Goal: Task Accomplishment & Management: Manage account settings

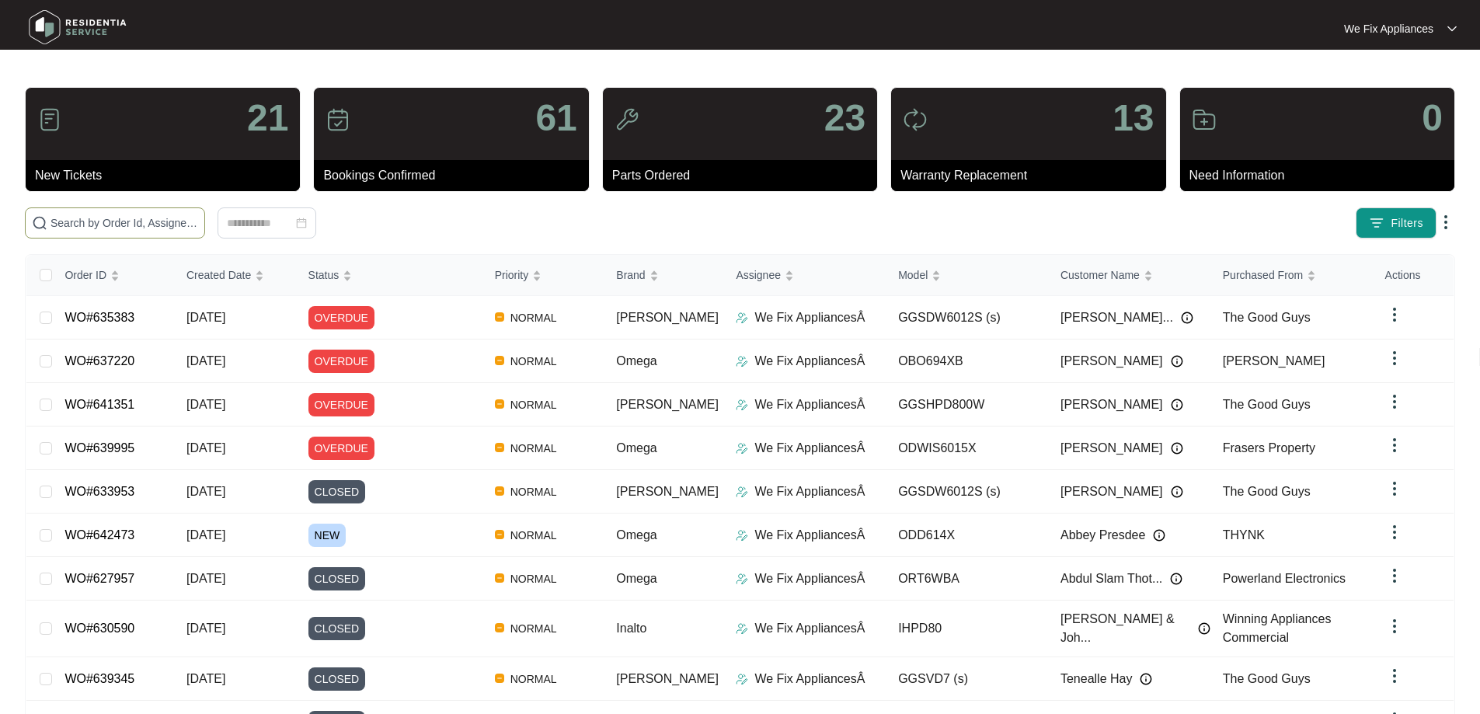
click at [185, 223] on input "text" at bounding box center [124, 222] width 148 height 17
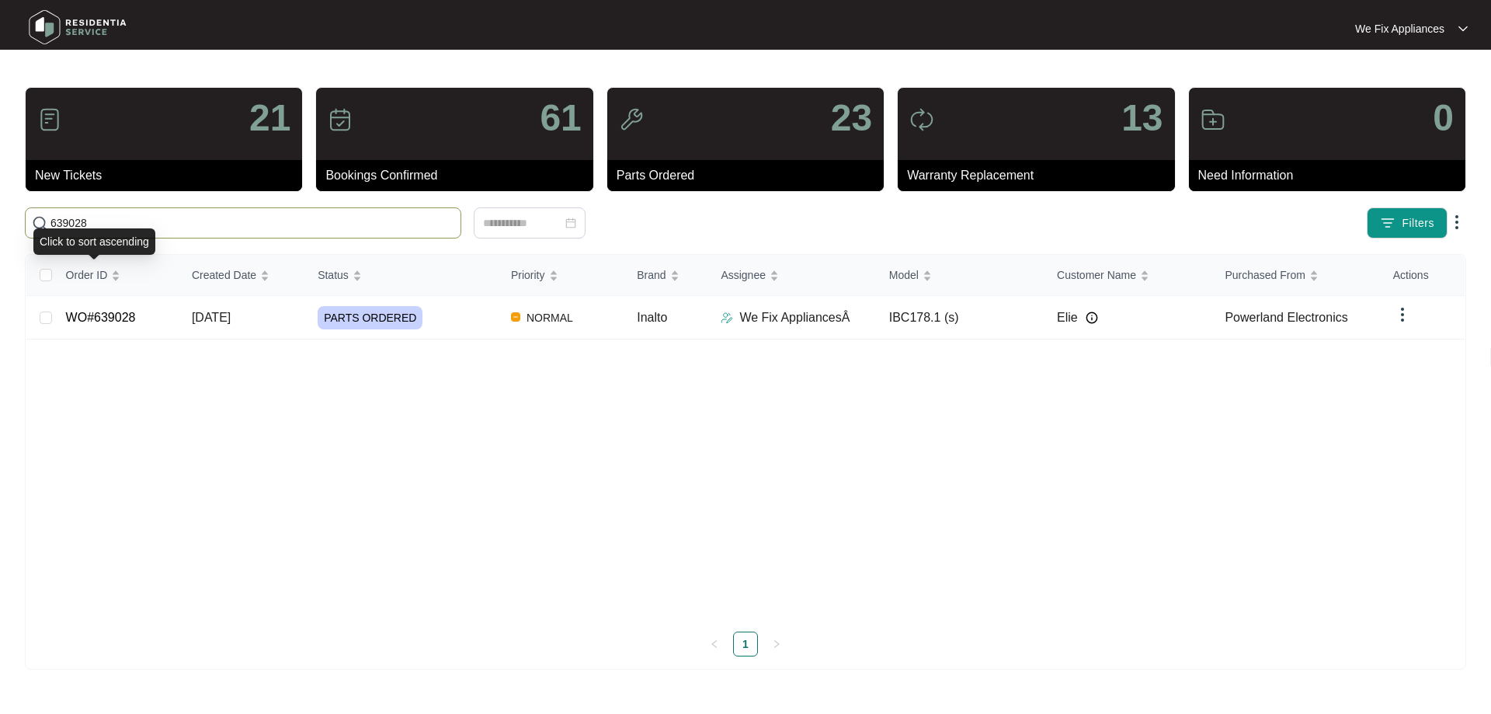
type input "639028"
click at [105, 305] on td "WO#639028" at bounding box center [117, 317] width 126 height 43
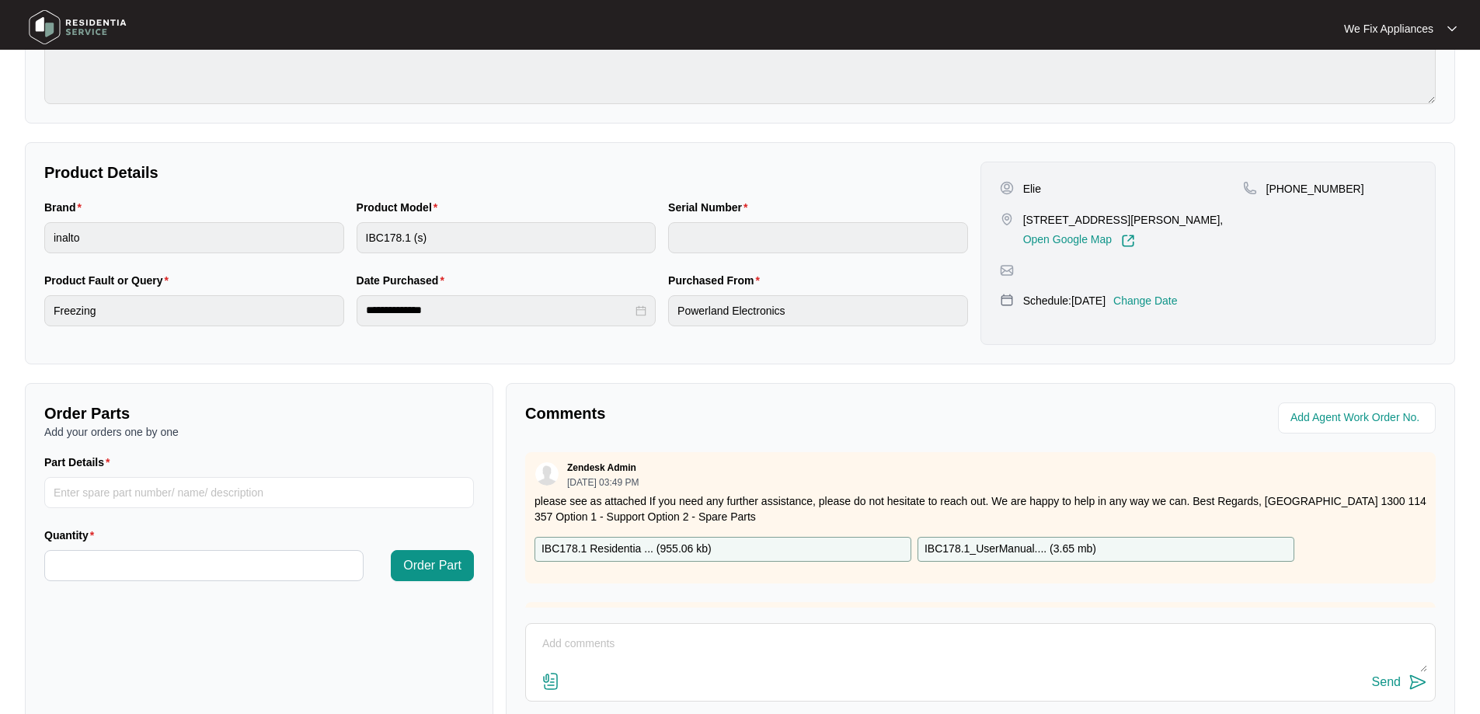
scroll to position [311, 0]
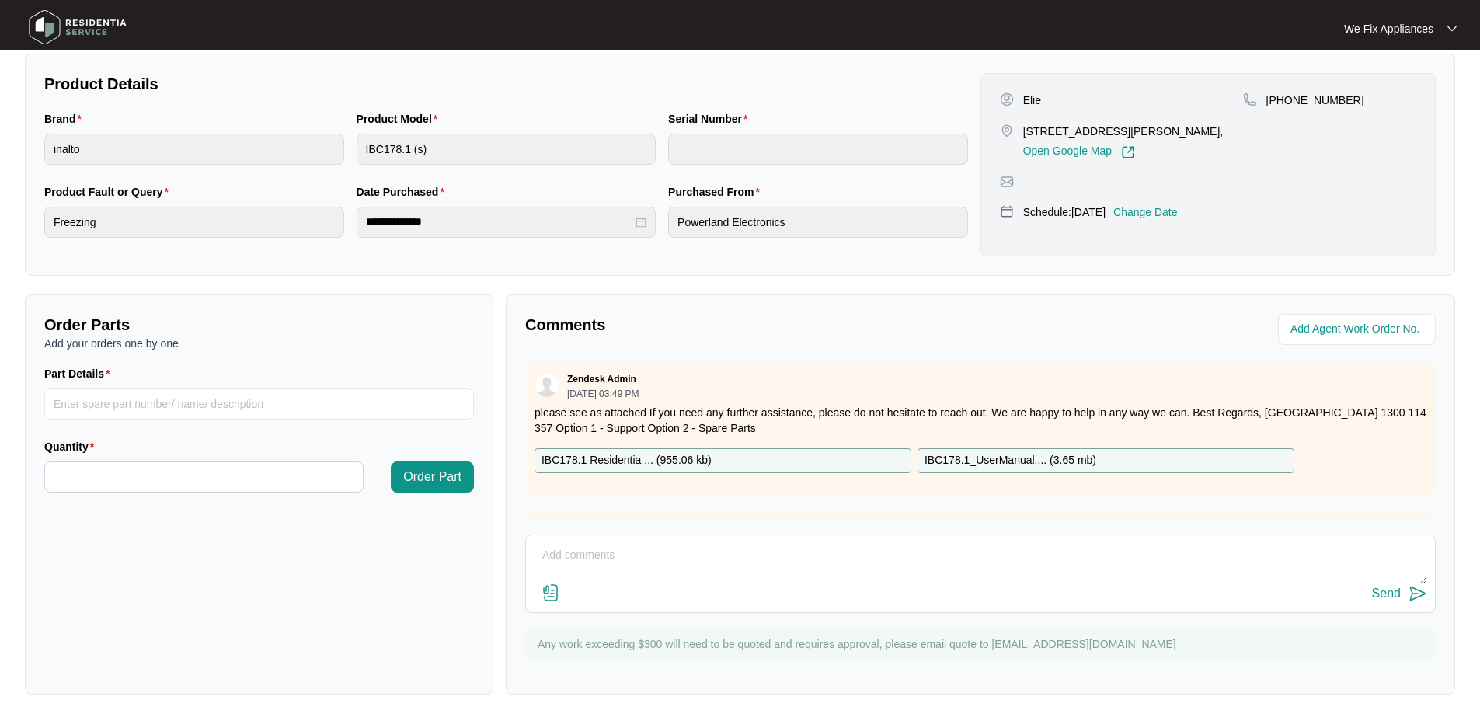
click at [663, 562] on textarea at bounding box center [980, 563] width 893 height 40
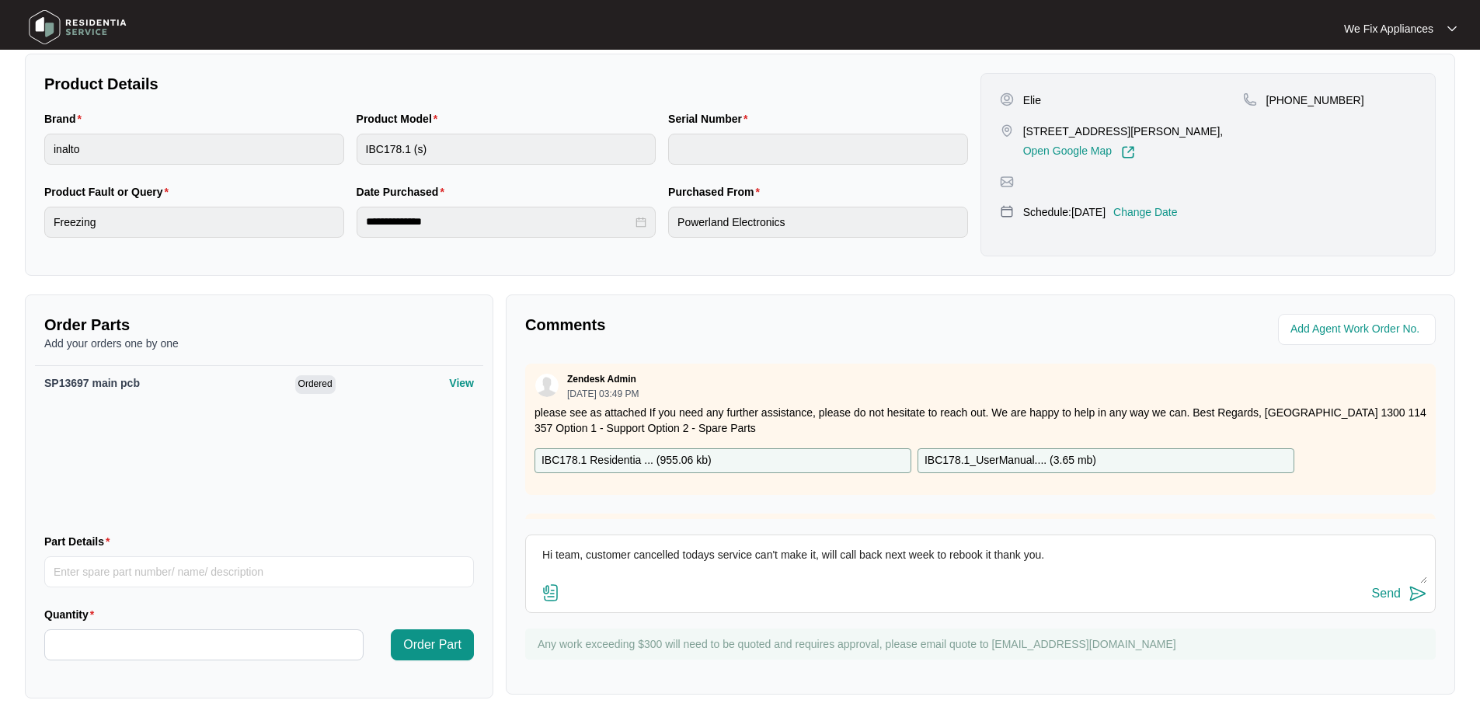
type textarea "Hi team, customer cancelled todays service can't make it, will call back next w…"
click at [1380, 595] on div "Send" at bounding box center [1386, 593] width 29 height 14
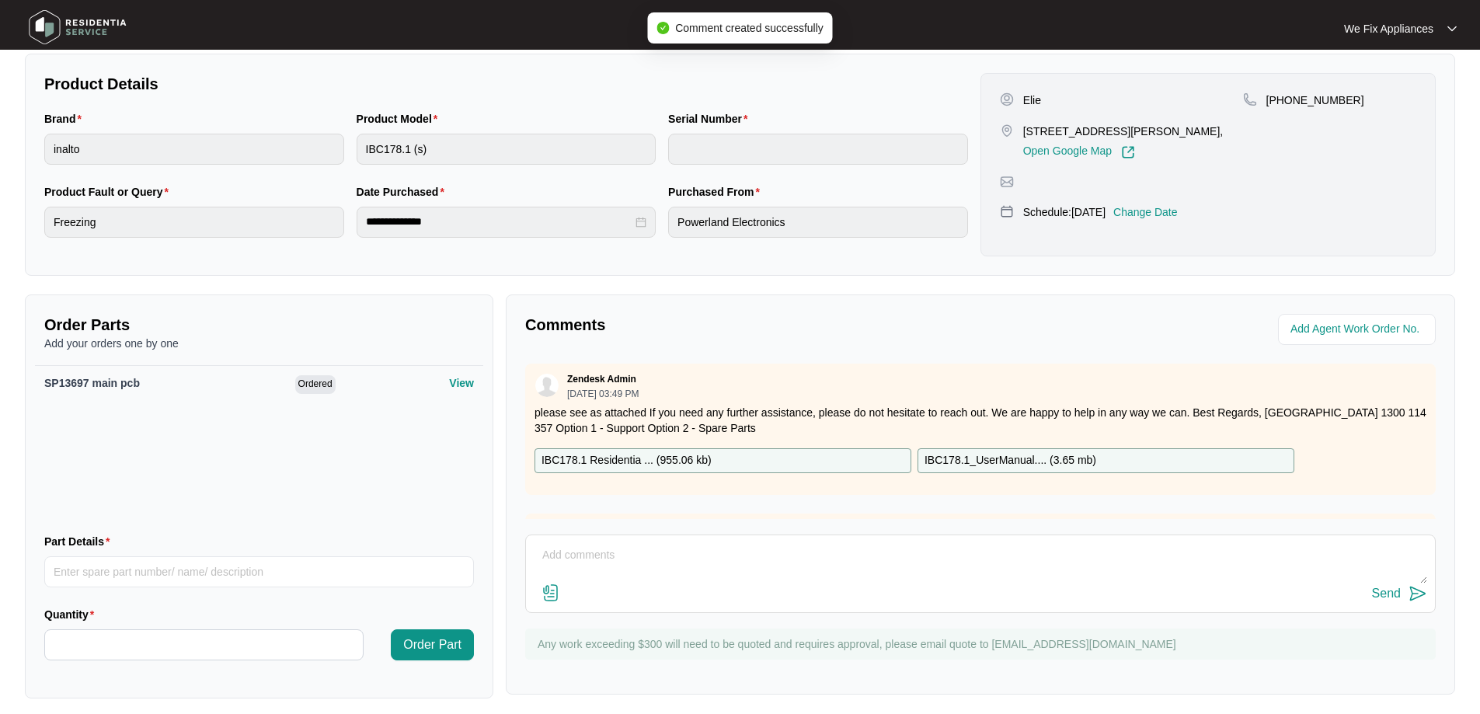
click at [88, 33] on img at bounding box center [77, 27] width 109 height 47
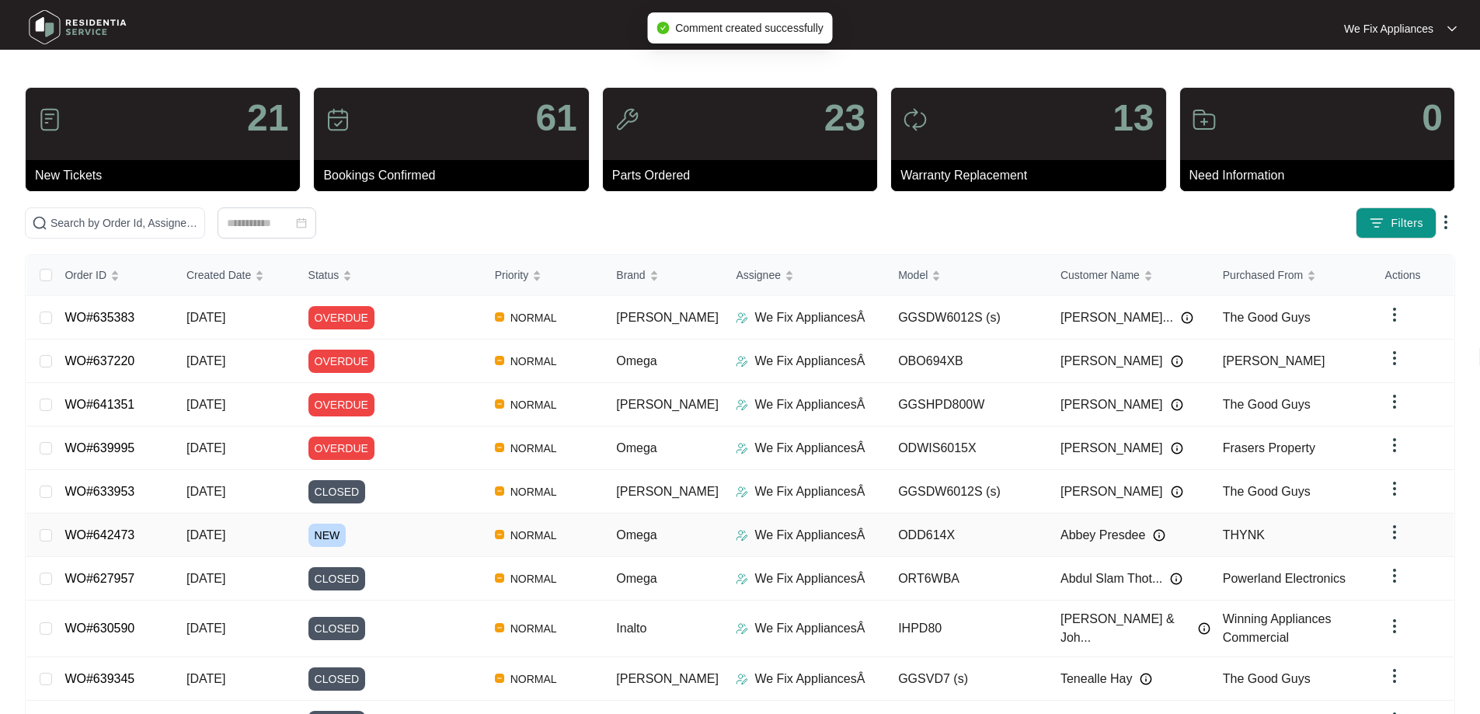
click at [130, 528] on link "WO#642473" at bounding box center [99, 534] width 70 height 13
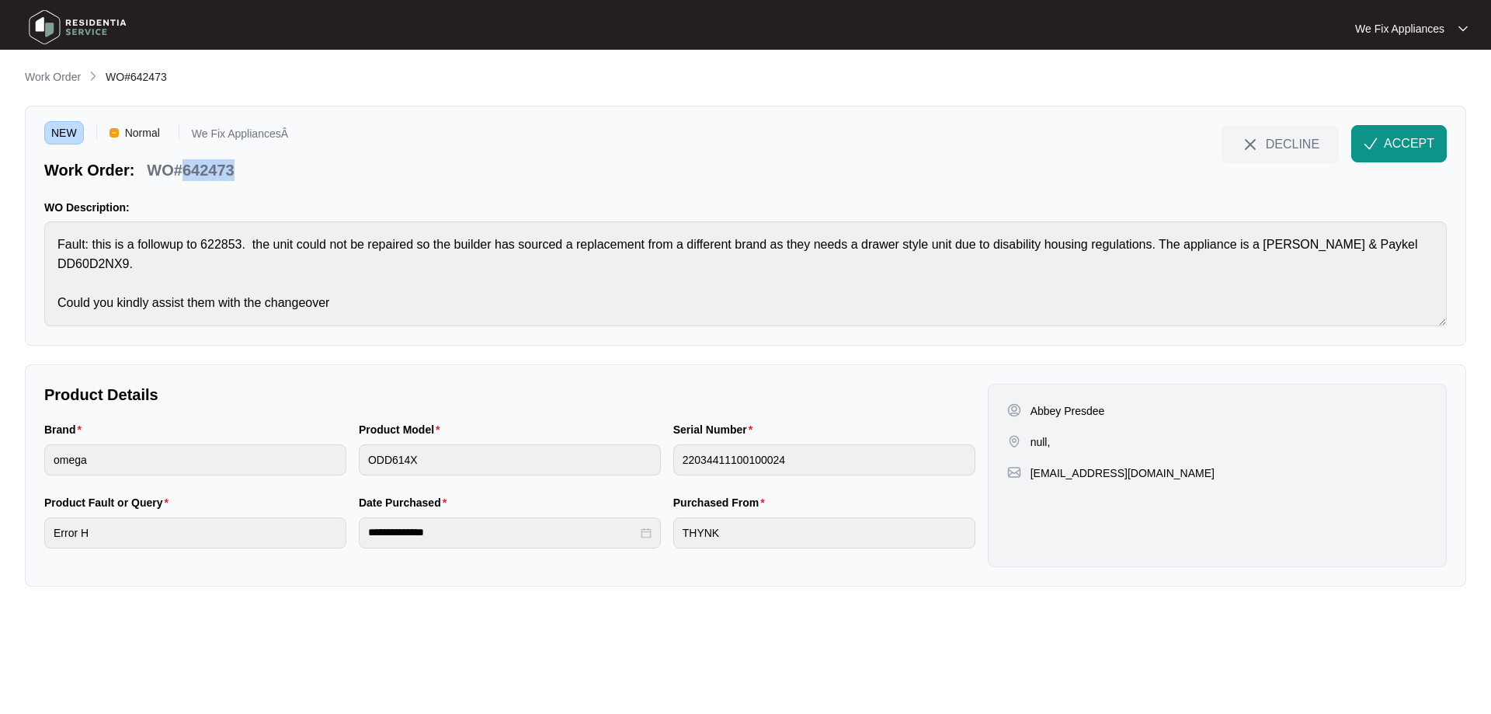
drag, startPoint x: 236, startPoint y: 176, endPoint x: 185, endPoint y: 177, distance: 51.3
click at [185, 177] on div "WO#642473" at bounding box center [190, 167] width 99 height 27
copy p "642473"
click at [1390, 155] on button "ACCEPT" at bounding box center [1400, 143] width 96 height 37
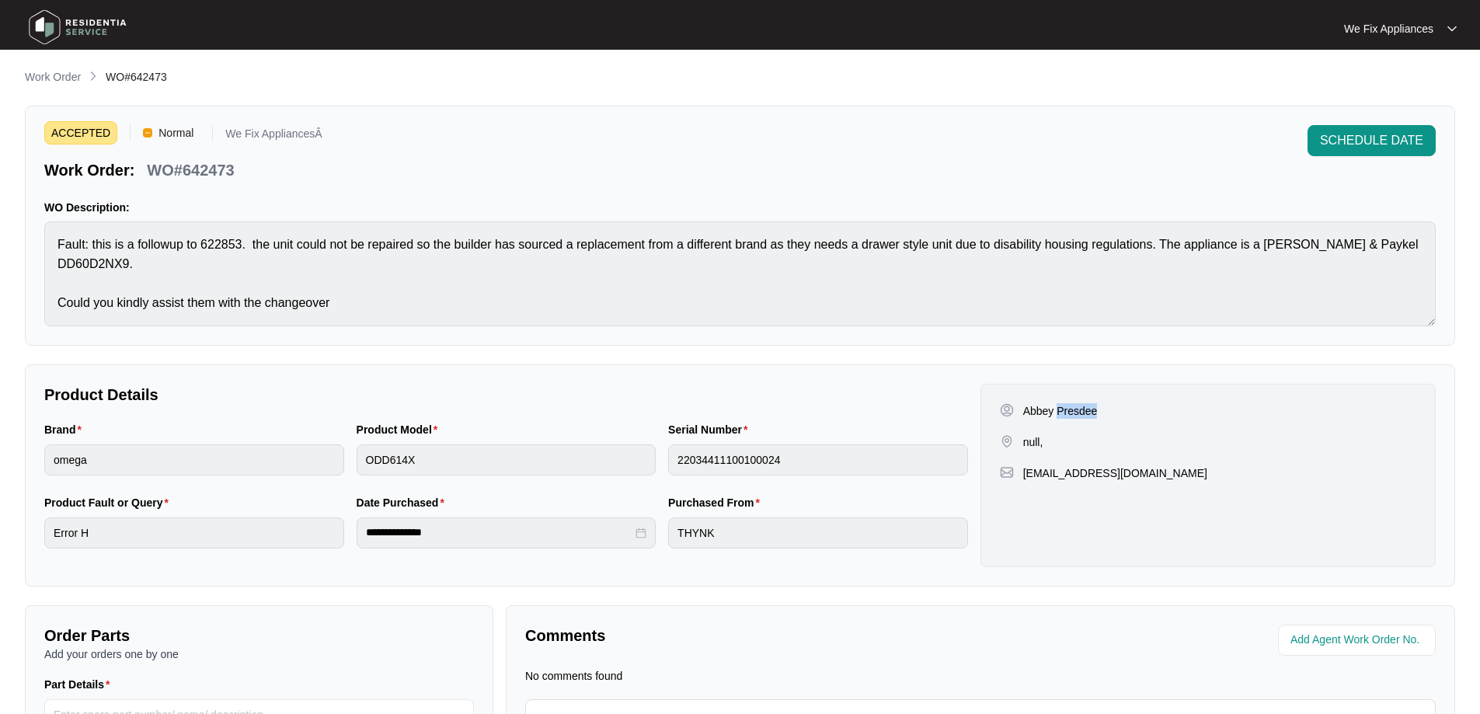
drag, startPoint x: 1105, startPoint y: 399, endPoint x: 1056, endPoint y: 414, distance: 50.4
click at [1056, 414] on div "Abbey Presdee null, [EMAIL_ADDRESS][DOMAIN_NAME]" at bounding box center [1207, 475] width 455 height 183
copy p "Presdee"
click at [350, 473] on div "Product Model ODD614X" at bounding box center [506, 457] width 312 height 73
drag, startPoint x: 1081, startPoint y: 430, endPoint x: 1099, endPoint y: 416, distance: 23.2
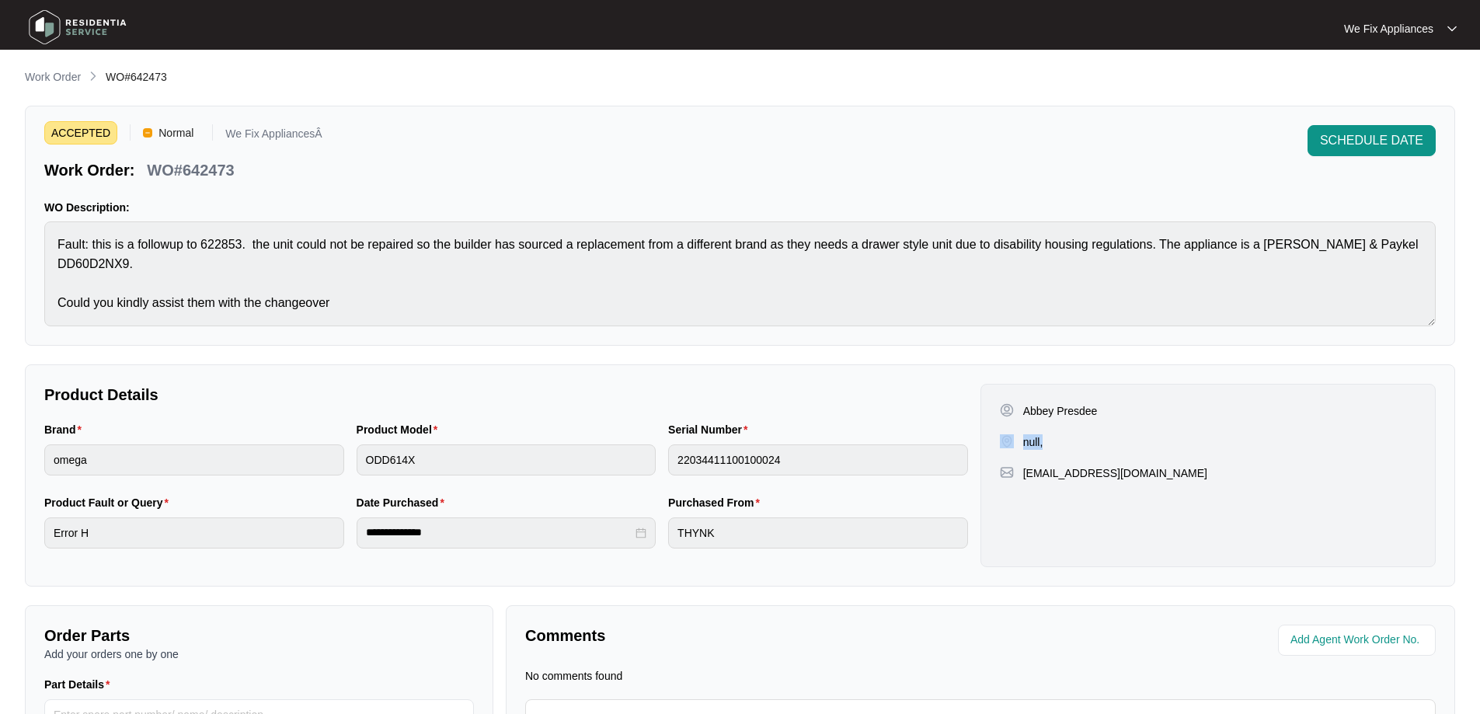
click at [1078, 444] on div "Abbey Presdee null, [EMAIL_ADDRESS][DOMAIN_NAME]" at bounding box center [1207, 475] width 455 height 183
click at [1100, 413] on div "Abbey Presdee" at bounding box center [1121, 411] width 243 height 16
drag, startPoint x: 1103, startPoint y: 425, endPoint x: 1068, endPoint y: 446, distance: 40.8
click at [1103, 426] on div "Abbey Presdee null," at bounding box center [1121, 426] width 243 height 47
click at [1105, 491] on div "Abbey Presdee null, [EMAIL_ADDRESS][DOMAIN_NAME]" at bounding box center [1207, 475] width 455 height 183
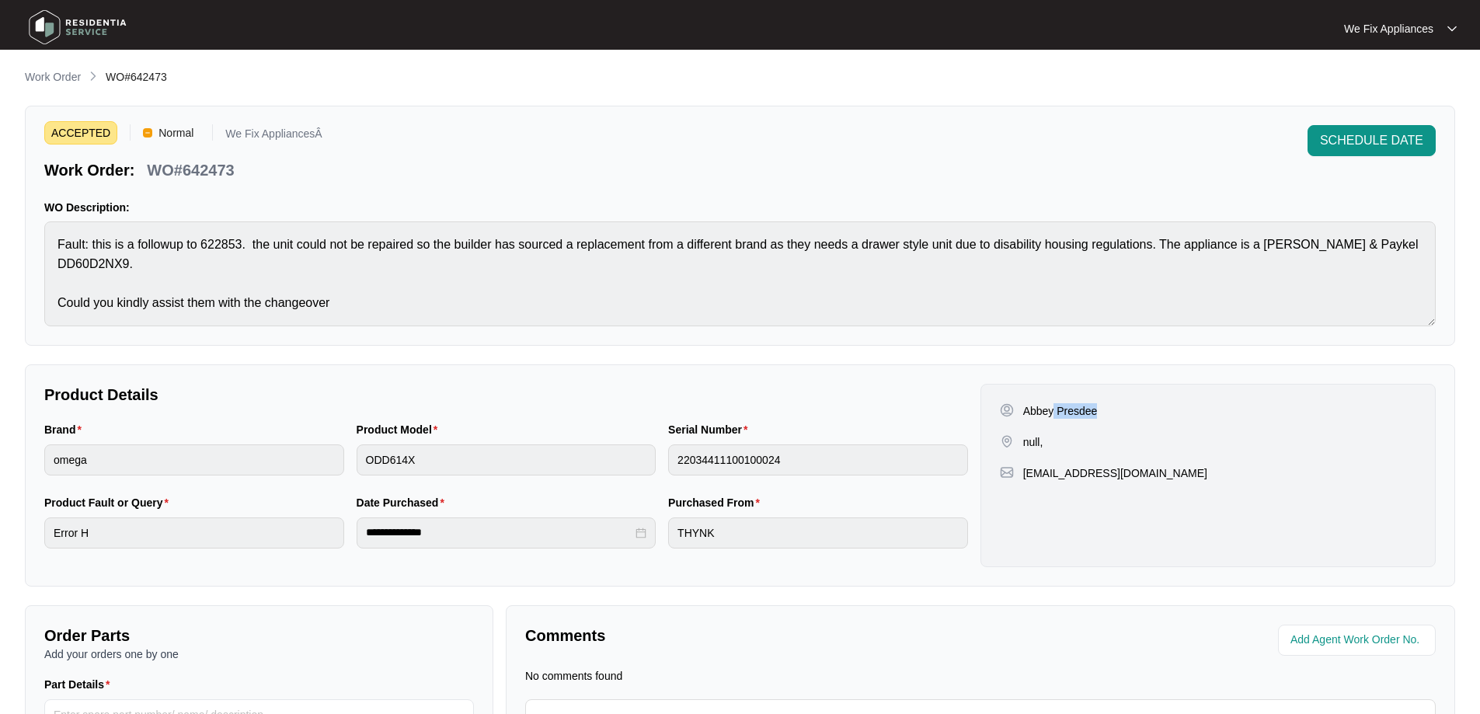
drag, startPoint x: 1103, startPoint y: 413, endPoint x: 1053, endPoint y: 416, distance: 49.8
click at [1053, 416] on div "Abbey Presdee" at bounding box center [1121, 411] width 243 height 16
copy p "Presdee"
drag, startPoint x: 1166, startPoint y: 478, endPoint x: 1047, endPoint y: 470, distance: 119.1
click at [1047, 470] on div "[EMAIL_ADDRESS][DOMAIN_NAME]" at bounding box center [1208, 473] width 416 height 16
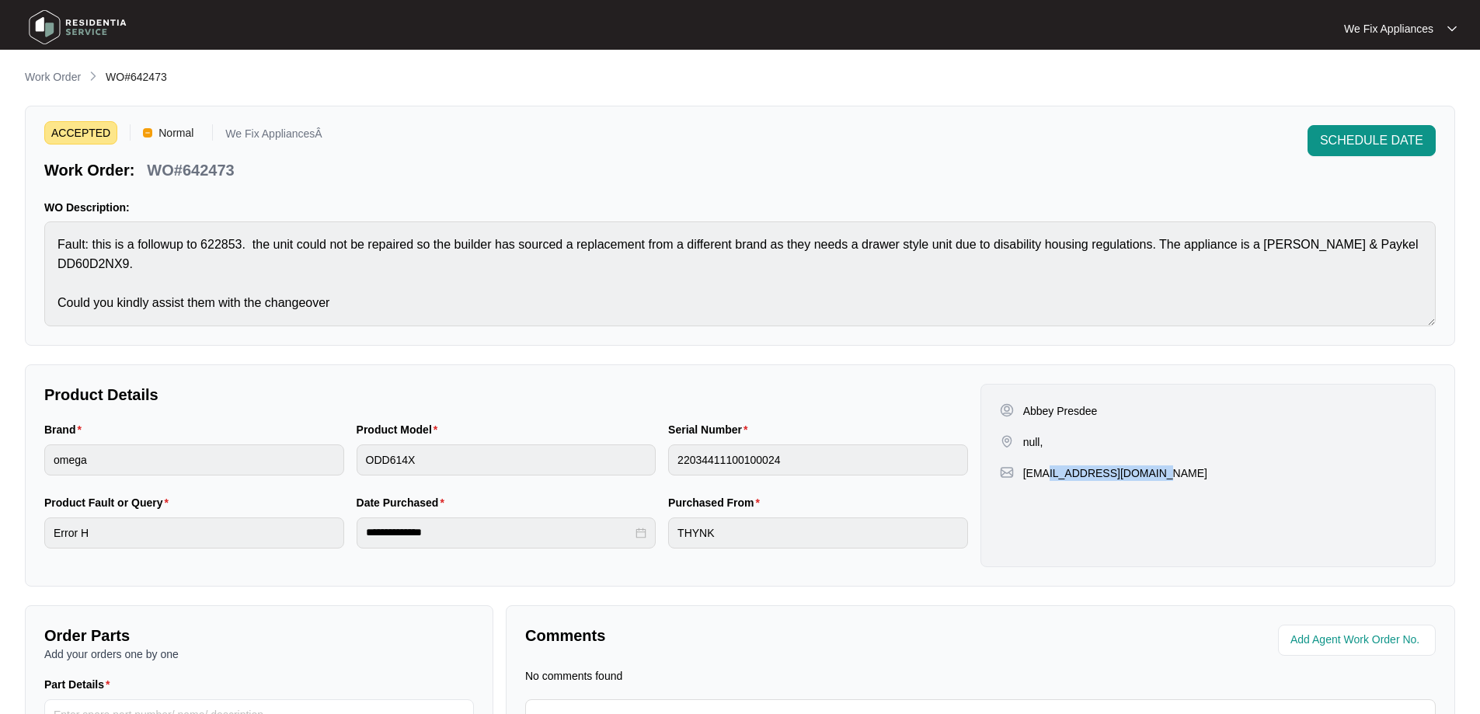
click at [1176, 497] on div "Abbey Presdee null, [EMAIL_ADDRESS][DOMAIN_NAME]" at bounding box center [1207, 475] width 455 height 183
drag, startPoint x: 1161, startPoint y: 480, endPoint x: 1020, endPoint y: 473, distance: 141.5
click at [1020, 473] on div "[EMAIL_ADDRESS][DOMAIN_NAME]" at bounding box center [1208, 473] width 416 height 16
copy p "[EMAIL_ADDRESS][DOMAIN_NAME]"
drag, startPoint x: 251, startPoint y: 175, endPoint x: 185, endPoint y: 180, distance: 66.2
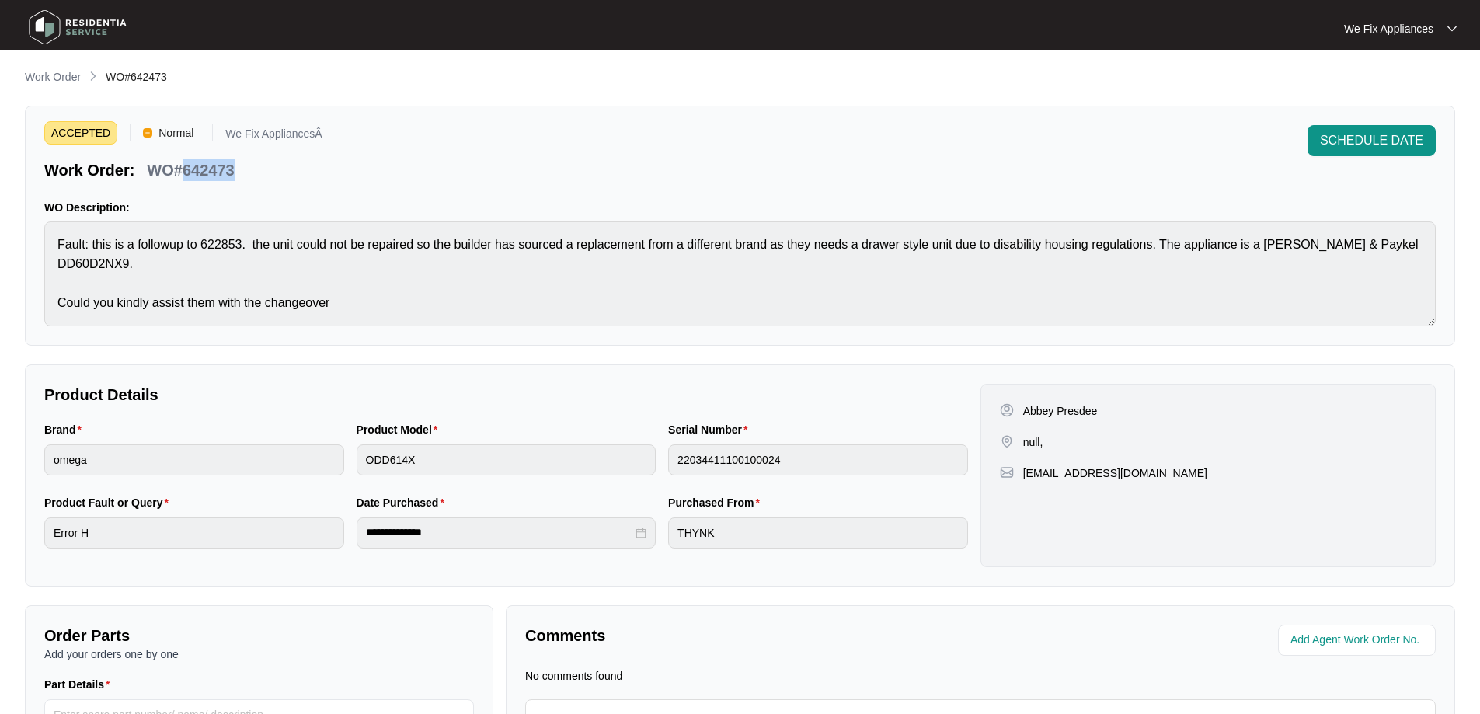
click at [185, 180] on div "Work Order: WO#642473" at bounding box center [183, 167] width 278 height 27
copy p "642473"
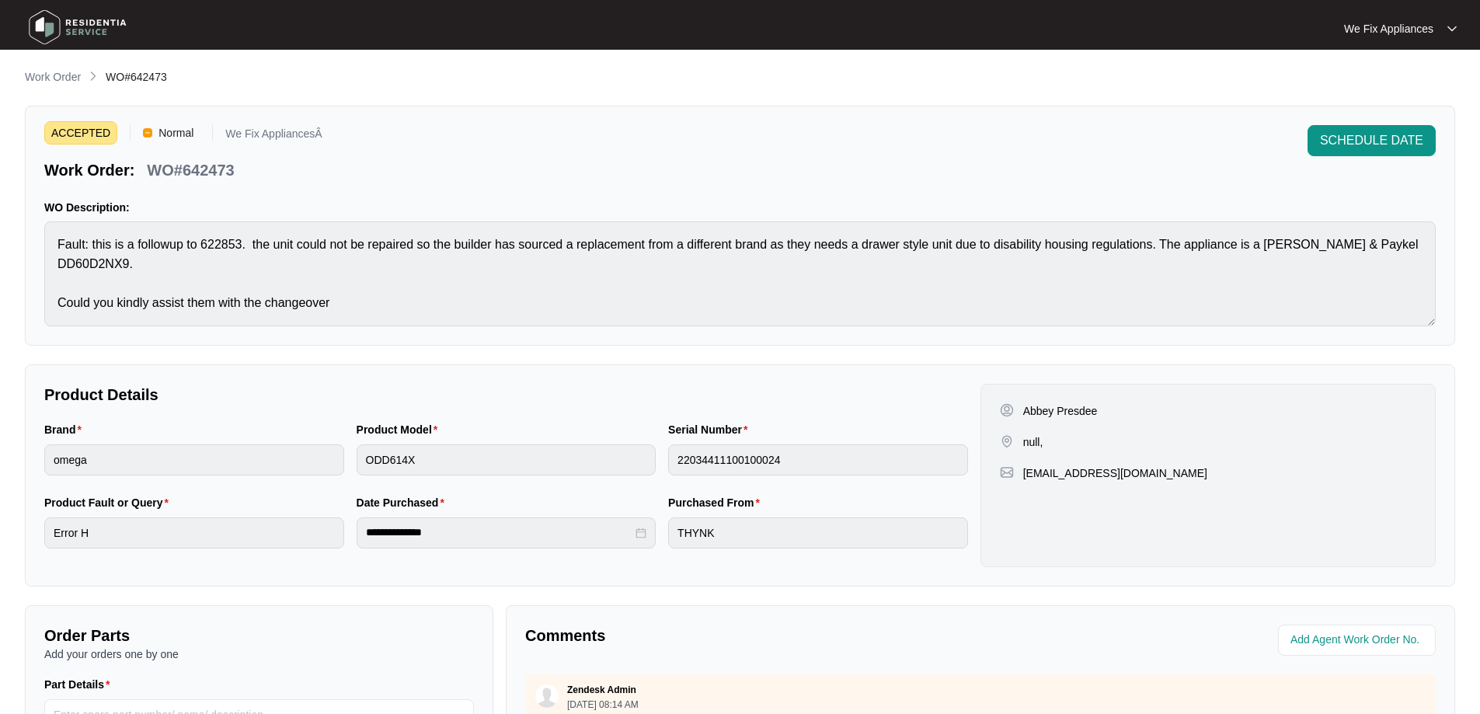
click at [99, 14] on img at bounding box center [77, 27] width 109 height 47
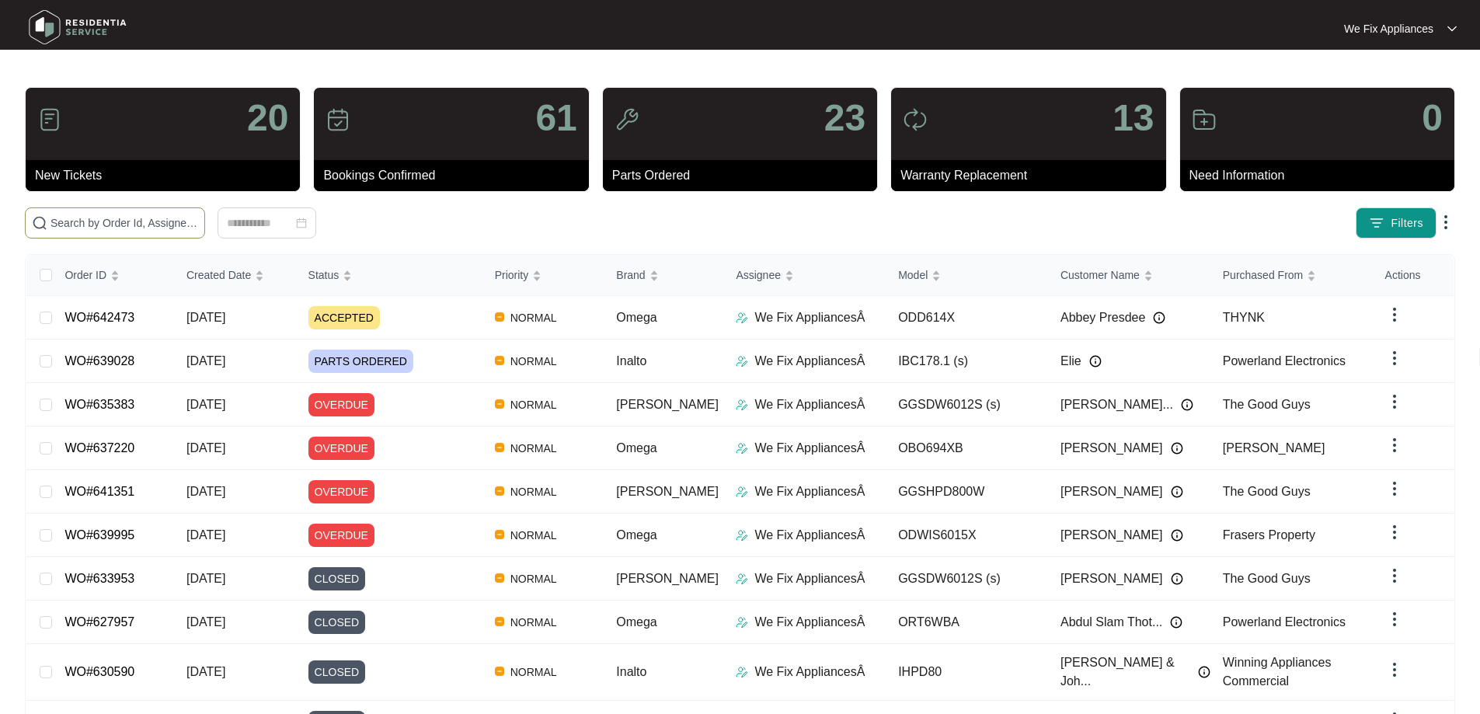
paste input "640384"
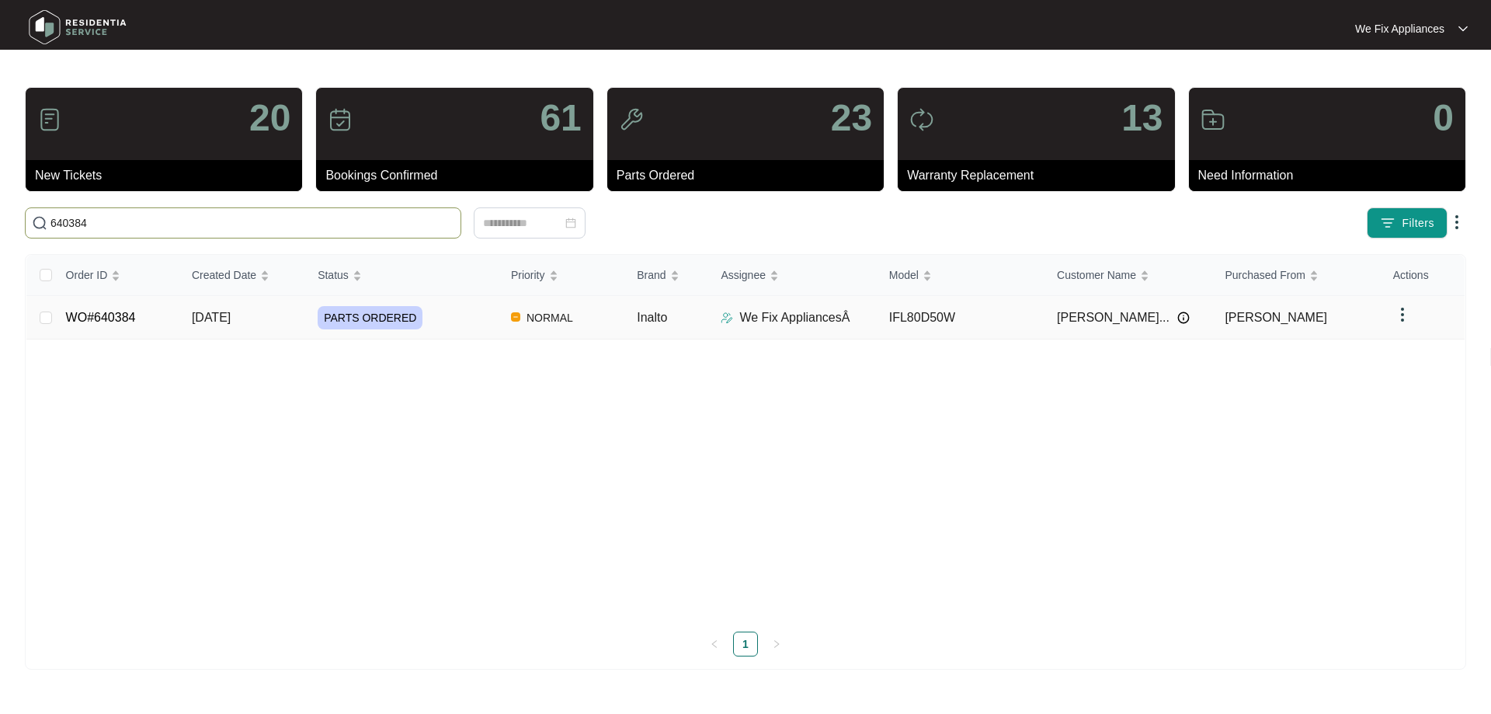
type input "640384"
click at [124, 320] on link "WO#640384" at bounding box center [101, 317] width 70 height 13
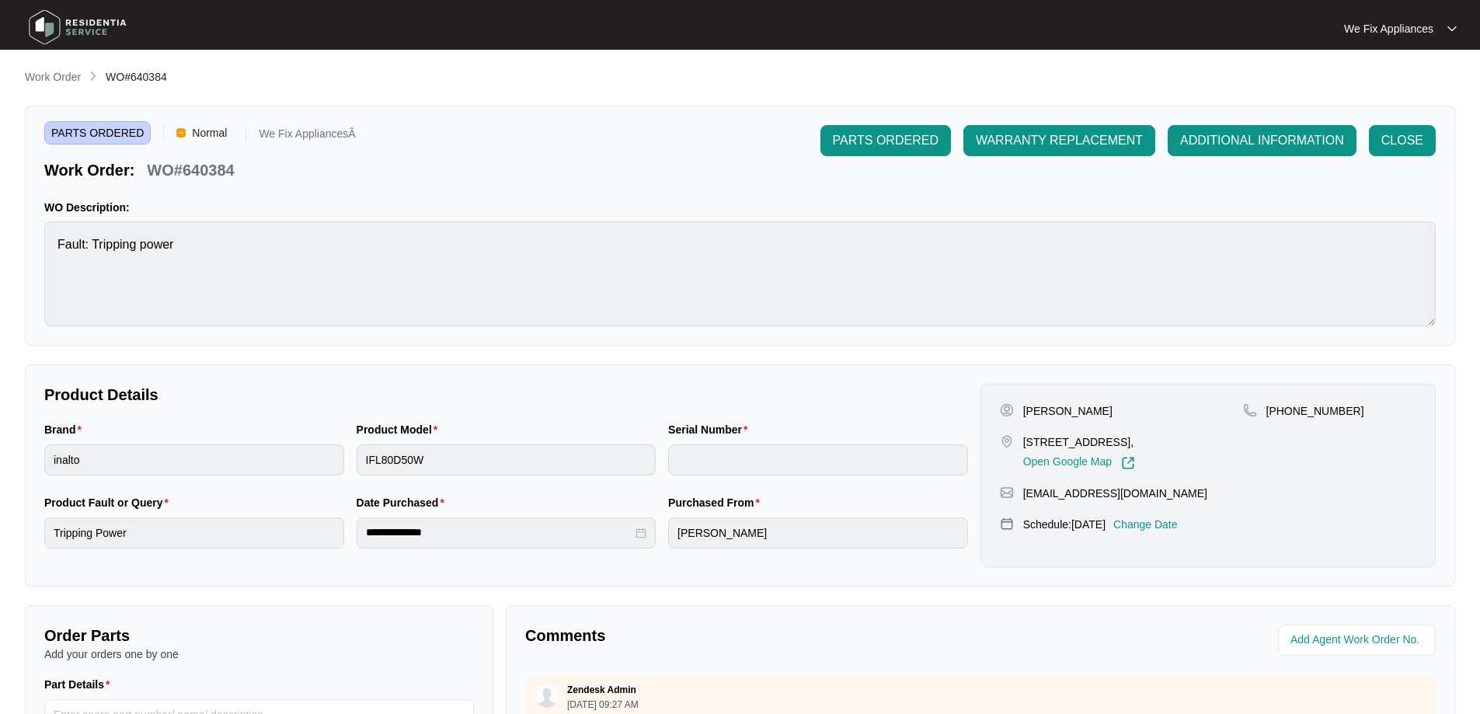
click at [1171, 521] on p "Change Date" at bounding box center [1145, 525] width 64 height 16
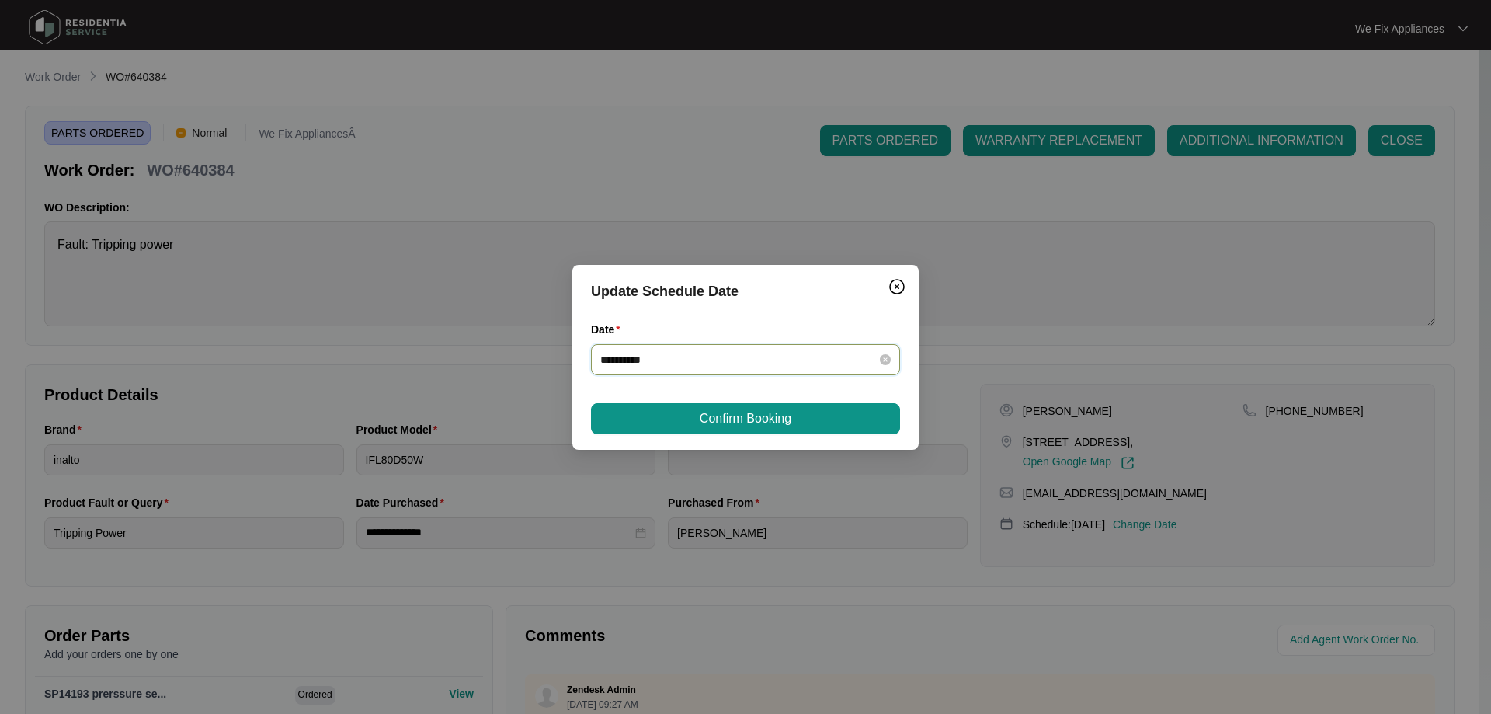
click at [756, 358] on input "**********" at bounding box center [736, 359] width 272 height 17
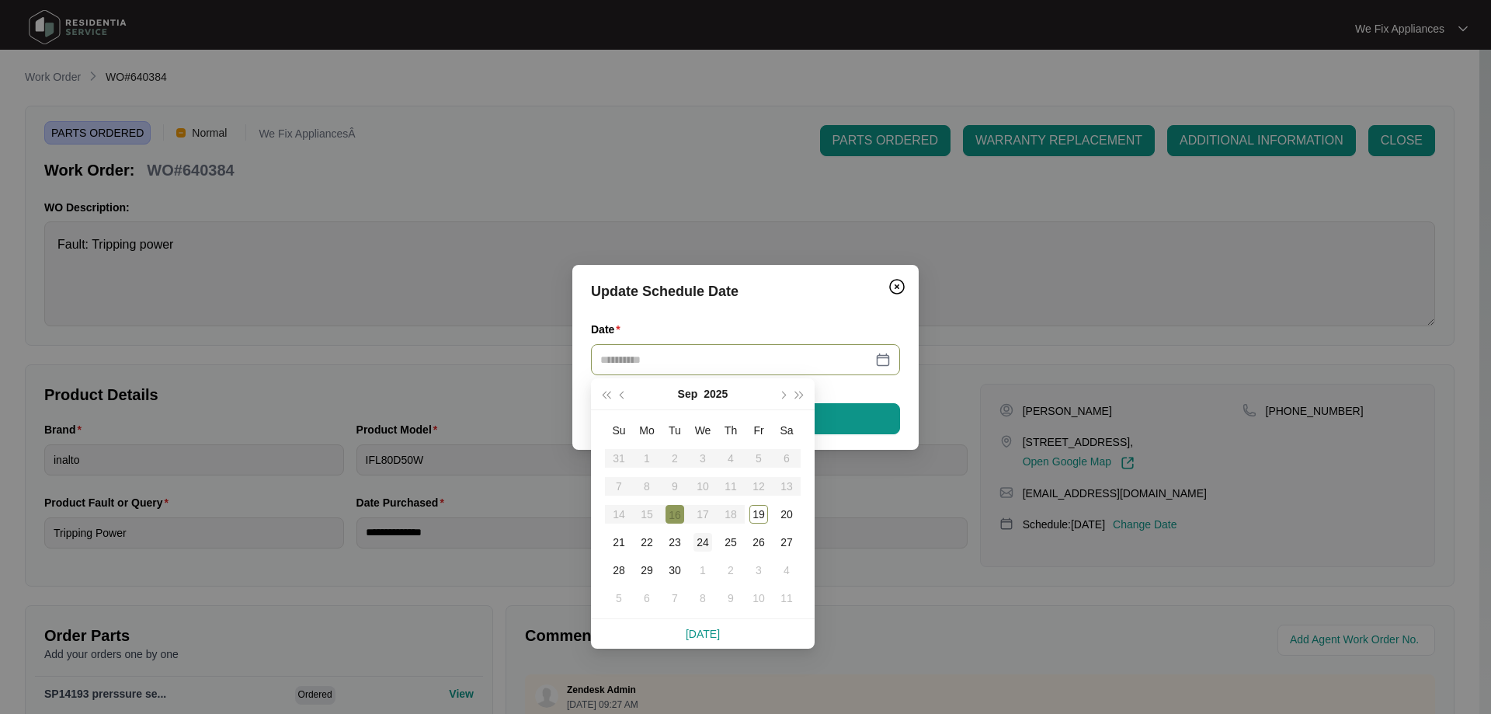
type input "**********"
click at [705, 540] on div "24" at bounding box center [703, 542] width 19 height 19
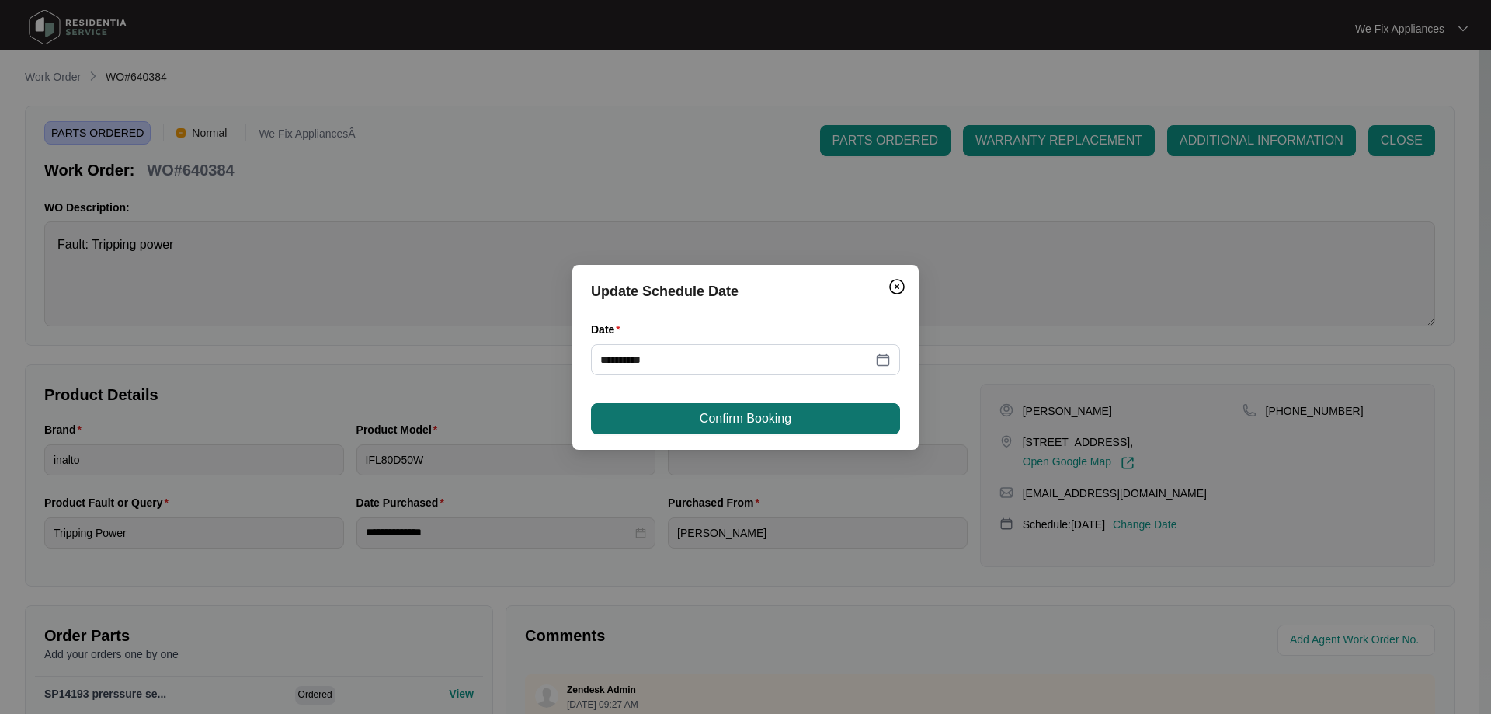
click at [736, 433] on button "Confirm Booking" at bounding box center [745, 418] width 309 height 31
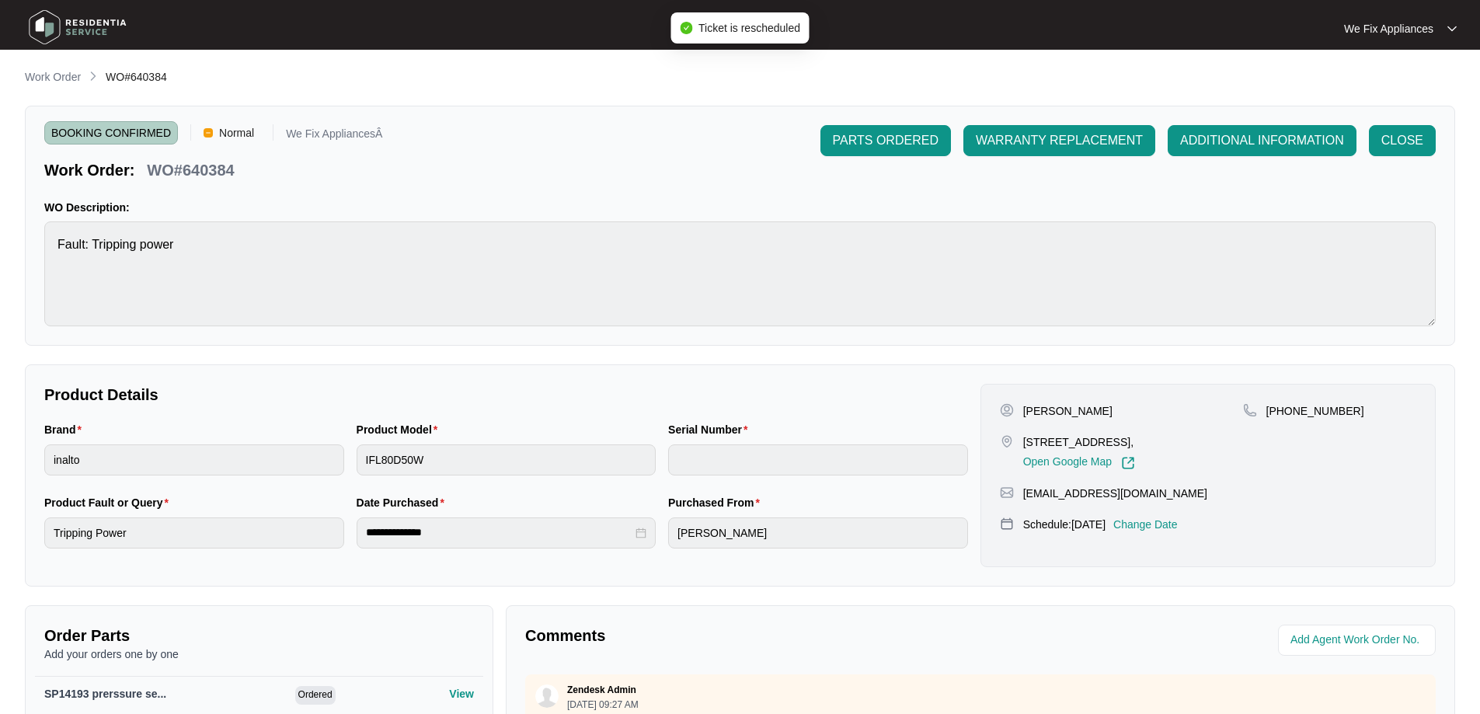
click at [96, 23] on img at bounding box center [77, 27] width 109 height 47
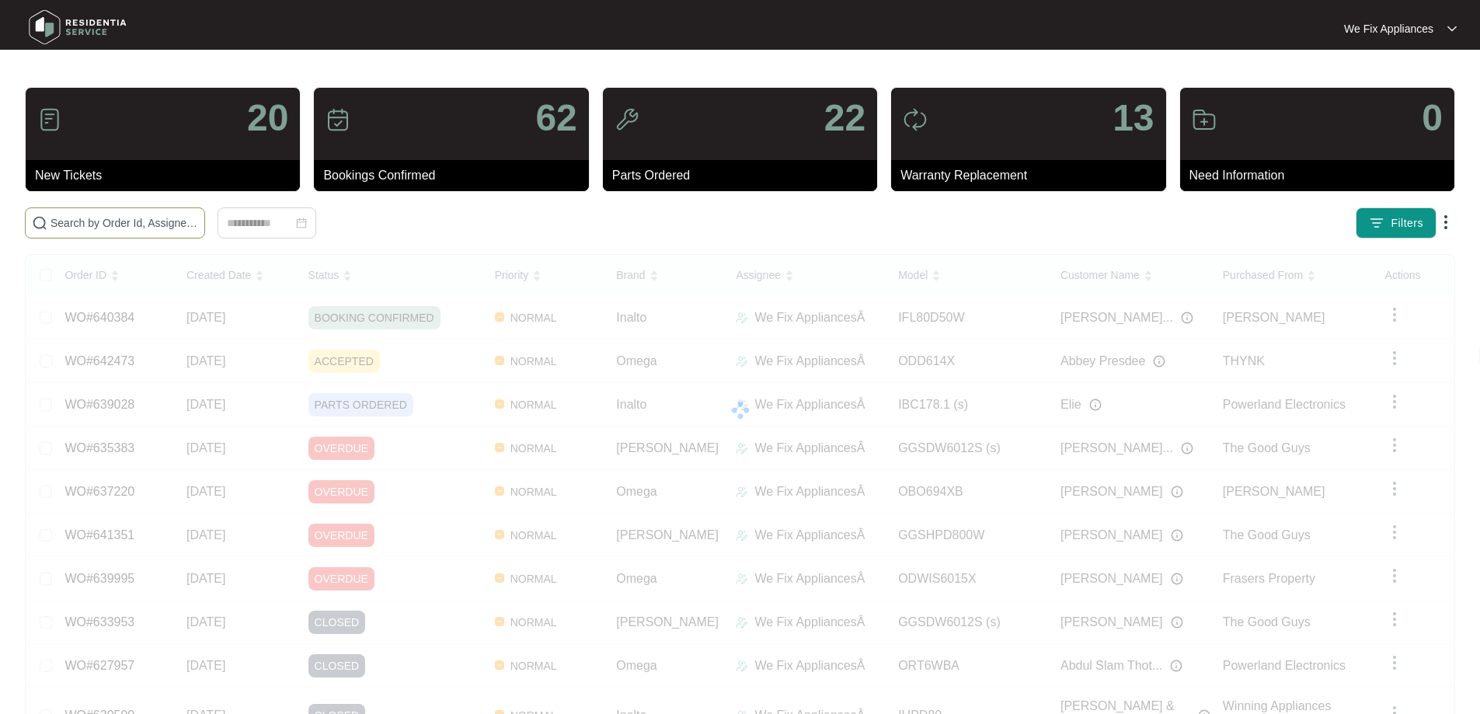
paste input "638430"
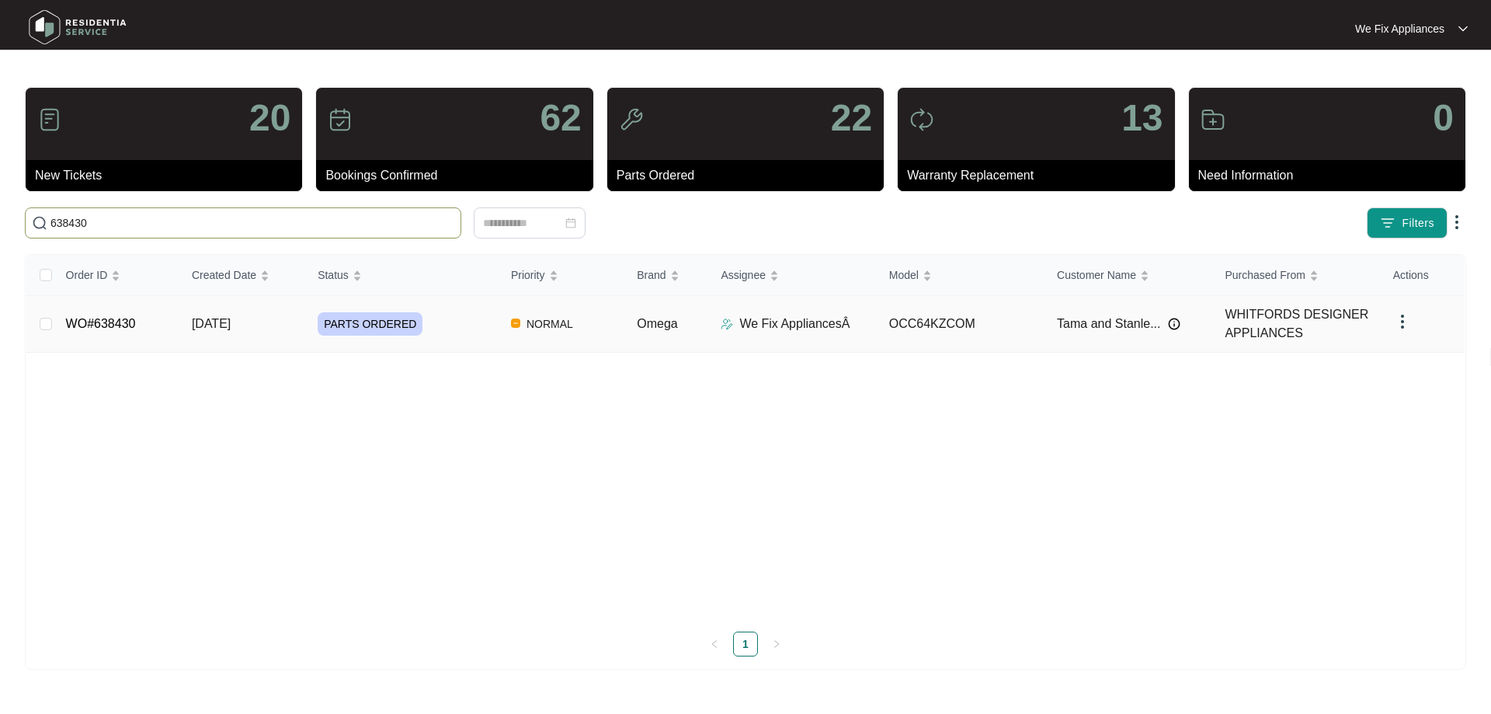
type input "638430"
click at [109, 314] on td "WO#638430" at bounding box center [117, 324] width 126 height 57
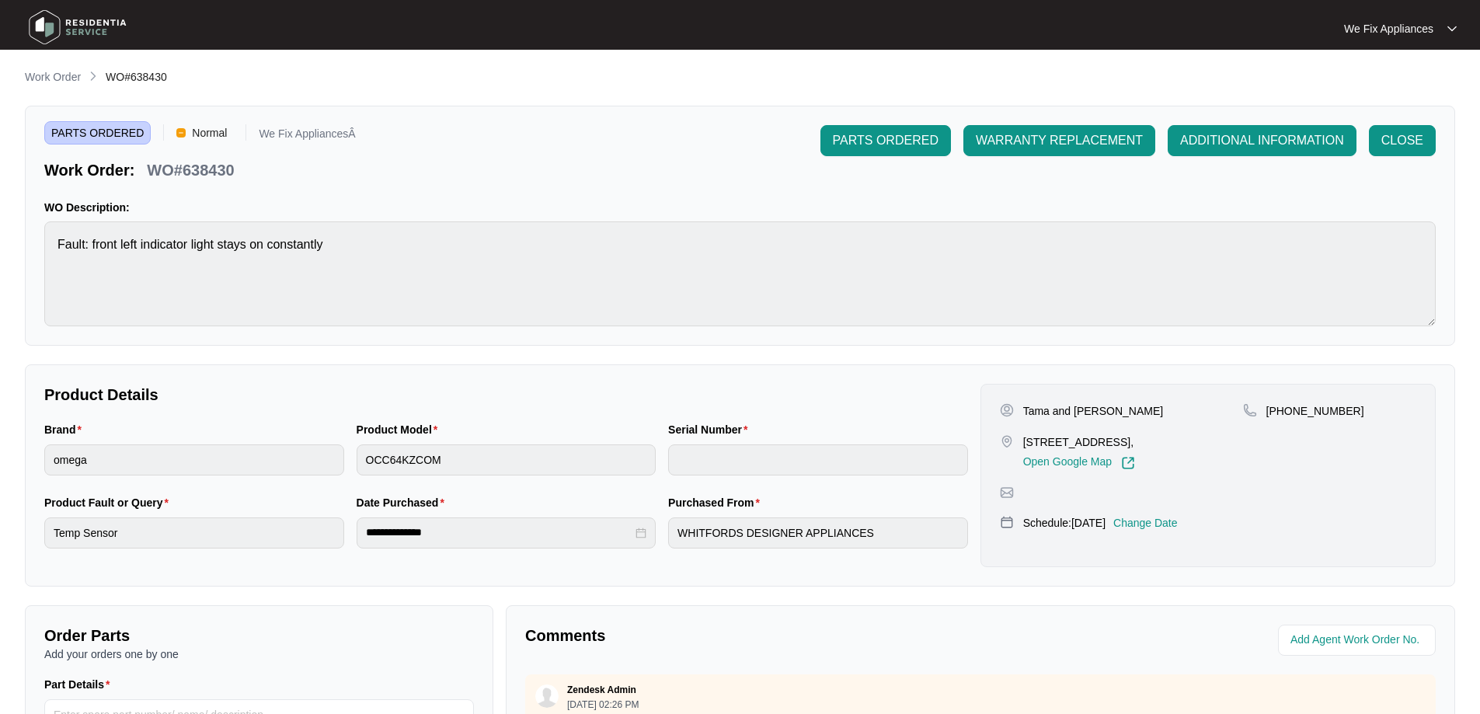
click at [1142, 526] on p "Change Date" at bounding box center [1145, 523] width 64 height 16
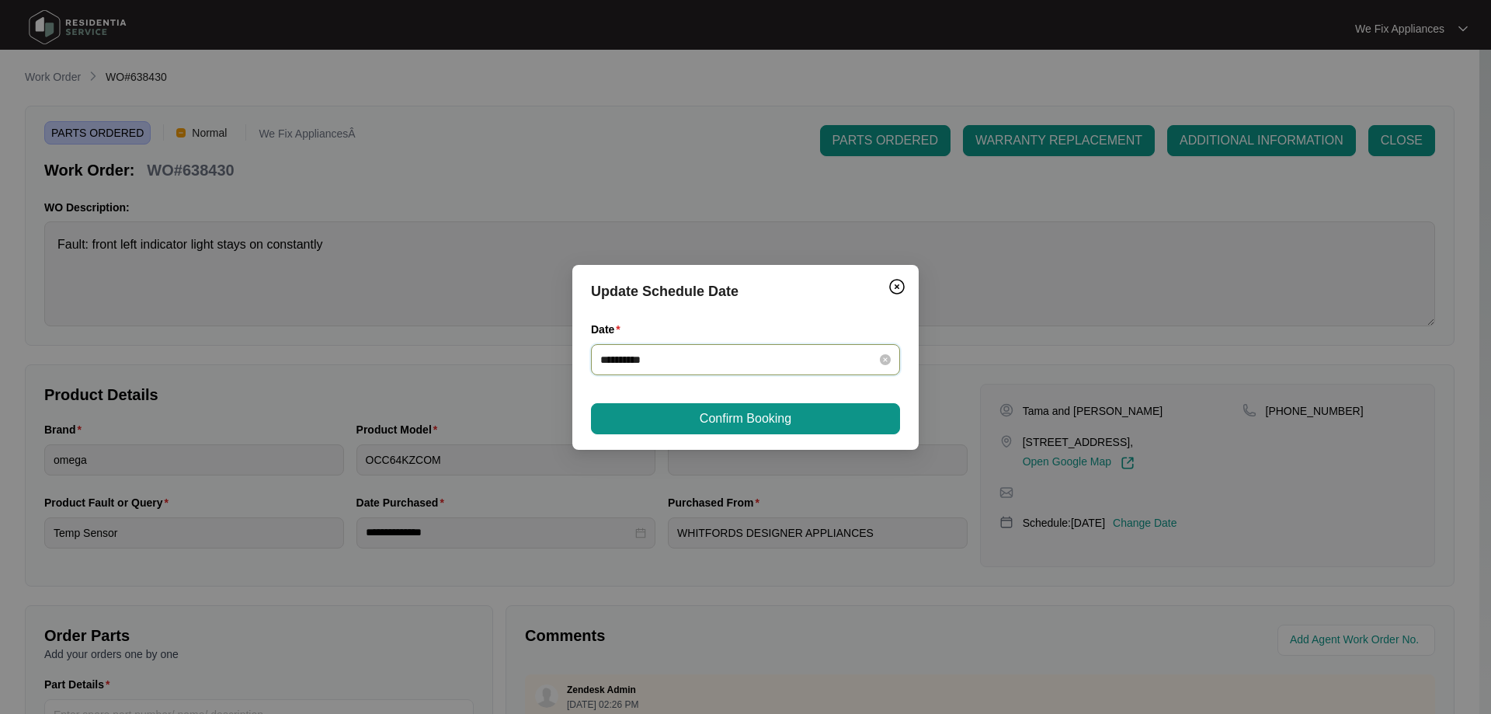
click at [751, 366] on input "**********" at bounding box center [736, 359] width 272 height 17
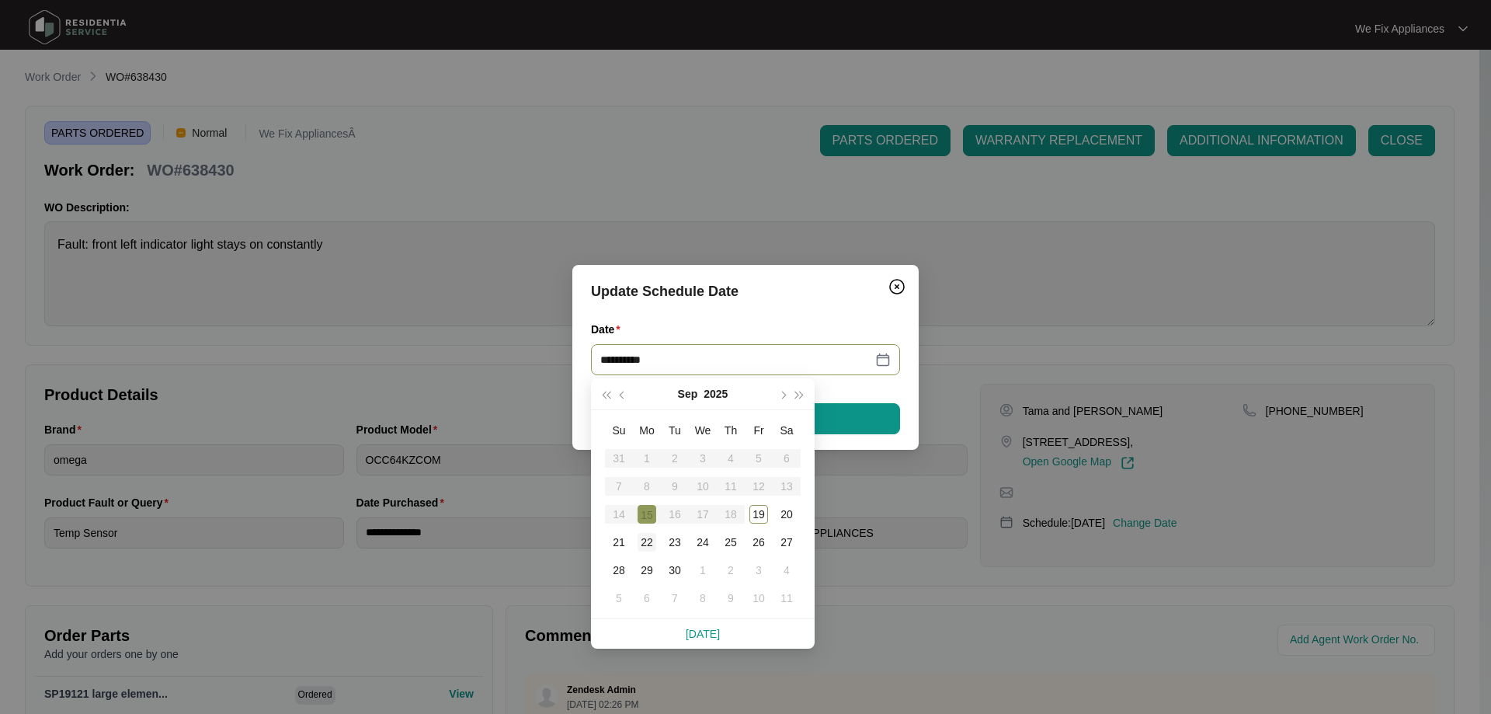
type input "**********"
click at [644, 546] on div "22" at bounding box center [647, 542] width 19 height 19
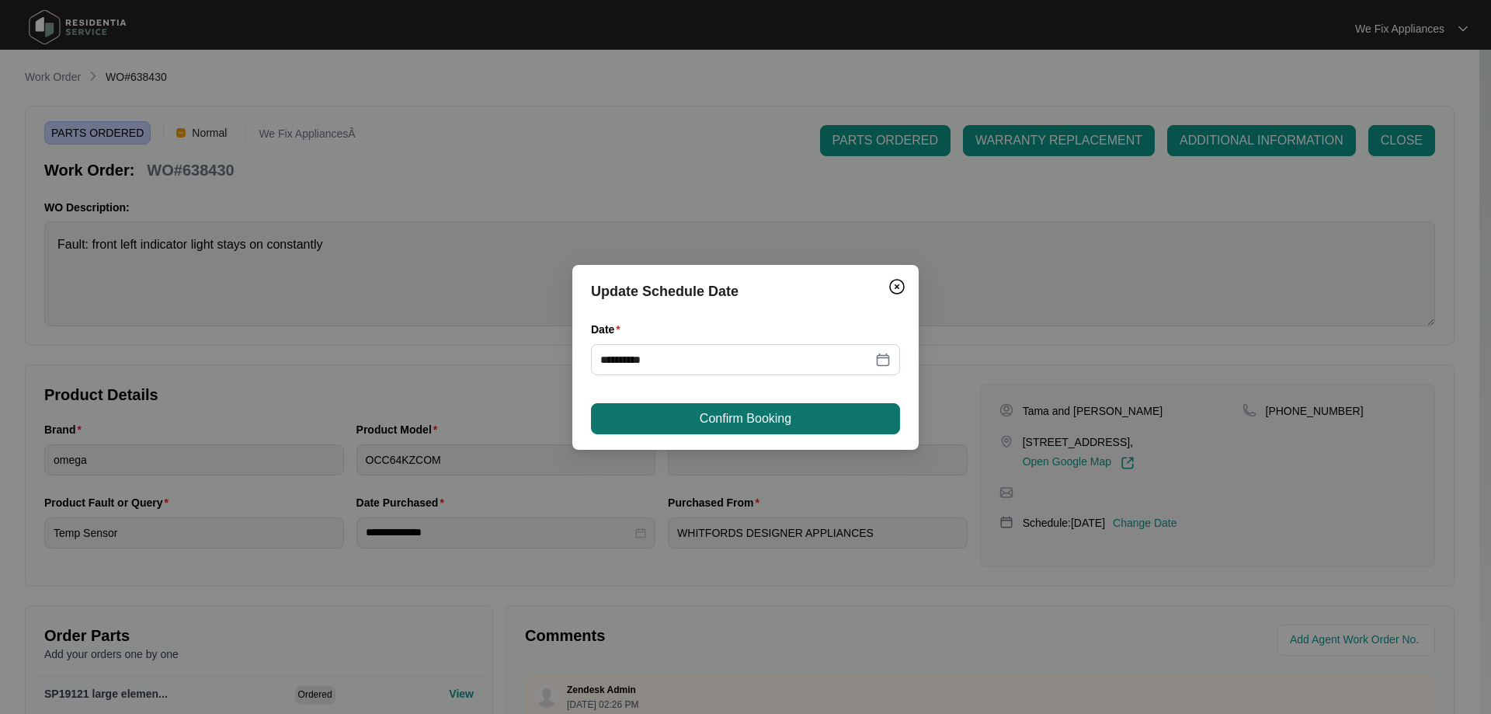
click at [717, 418] on span "Confirm Booking" at bounding box center [746, 418] width 92 height 19
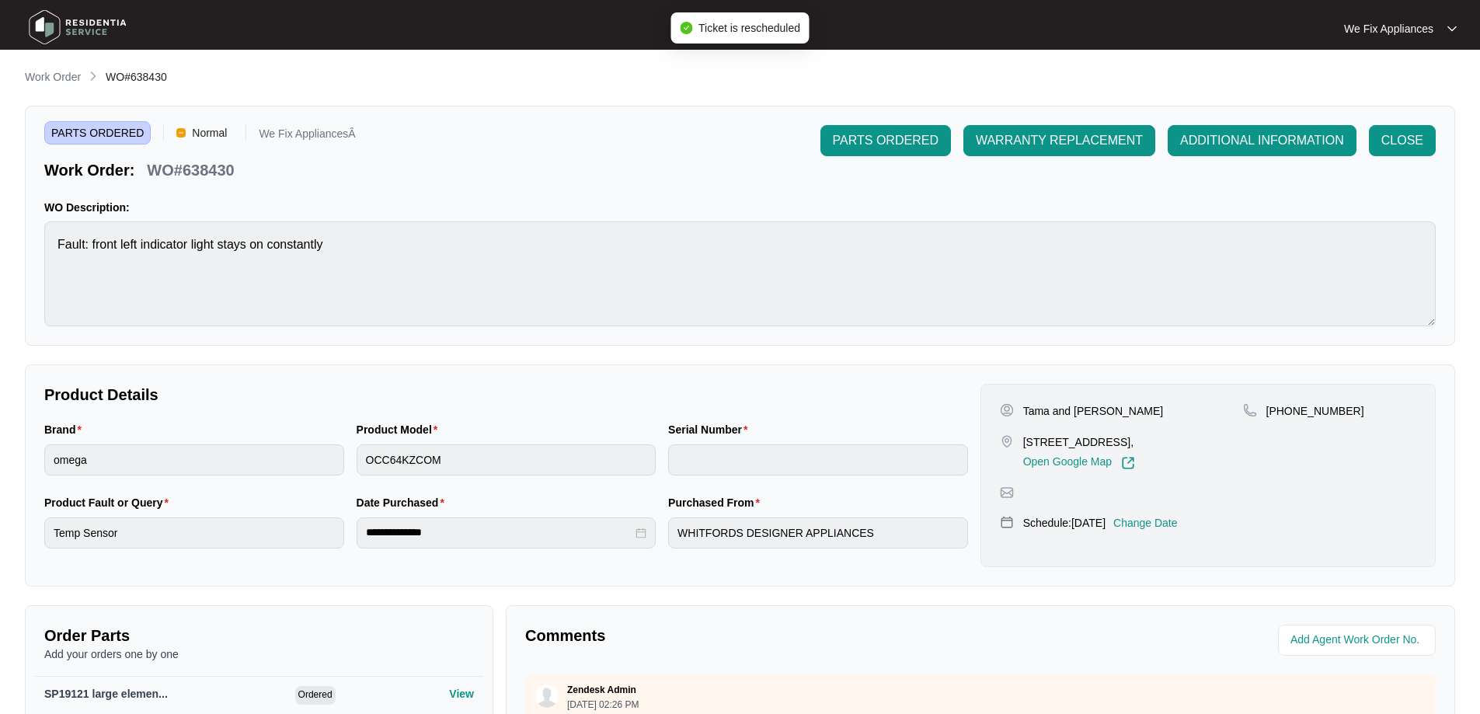
click at [84, 29] on img at bounding box center [77, 27] width 109 height 47
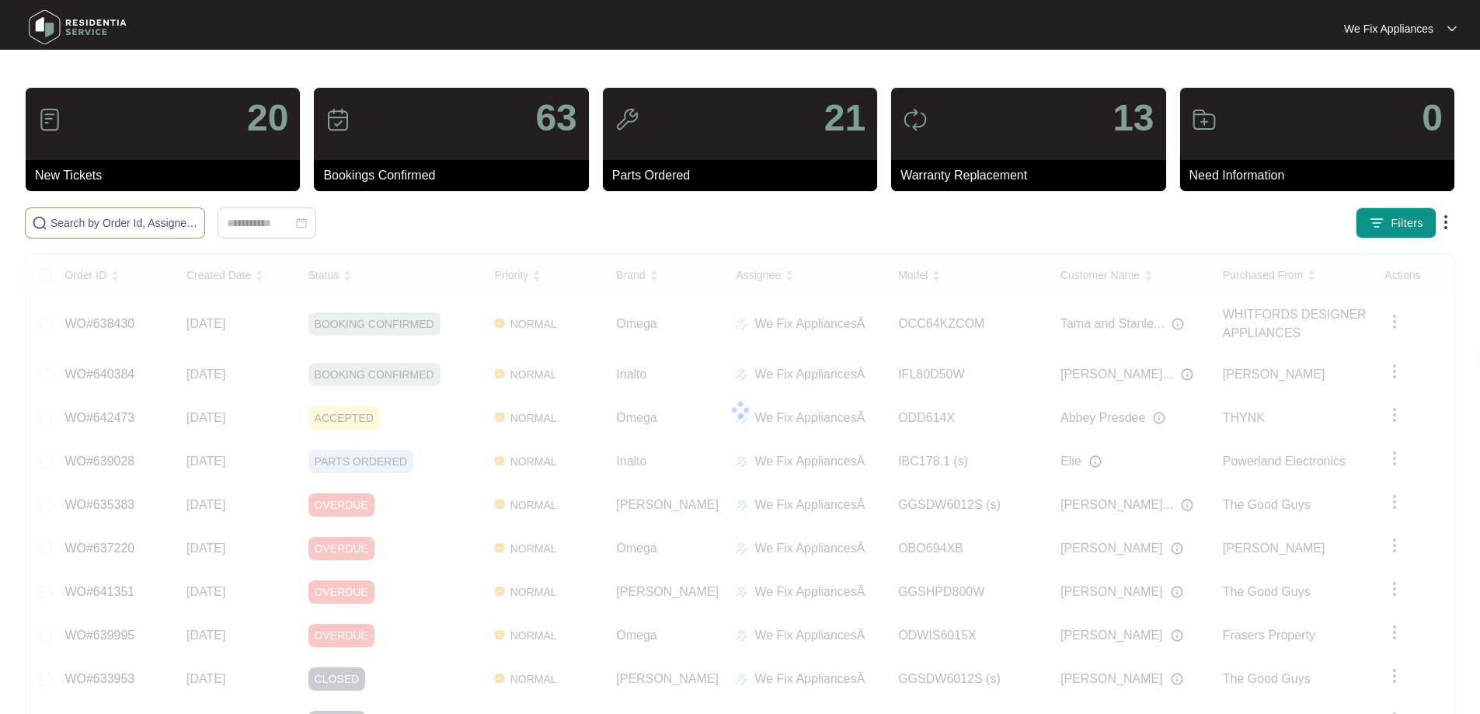
paste input "638374"
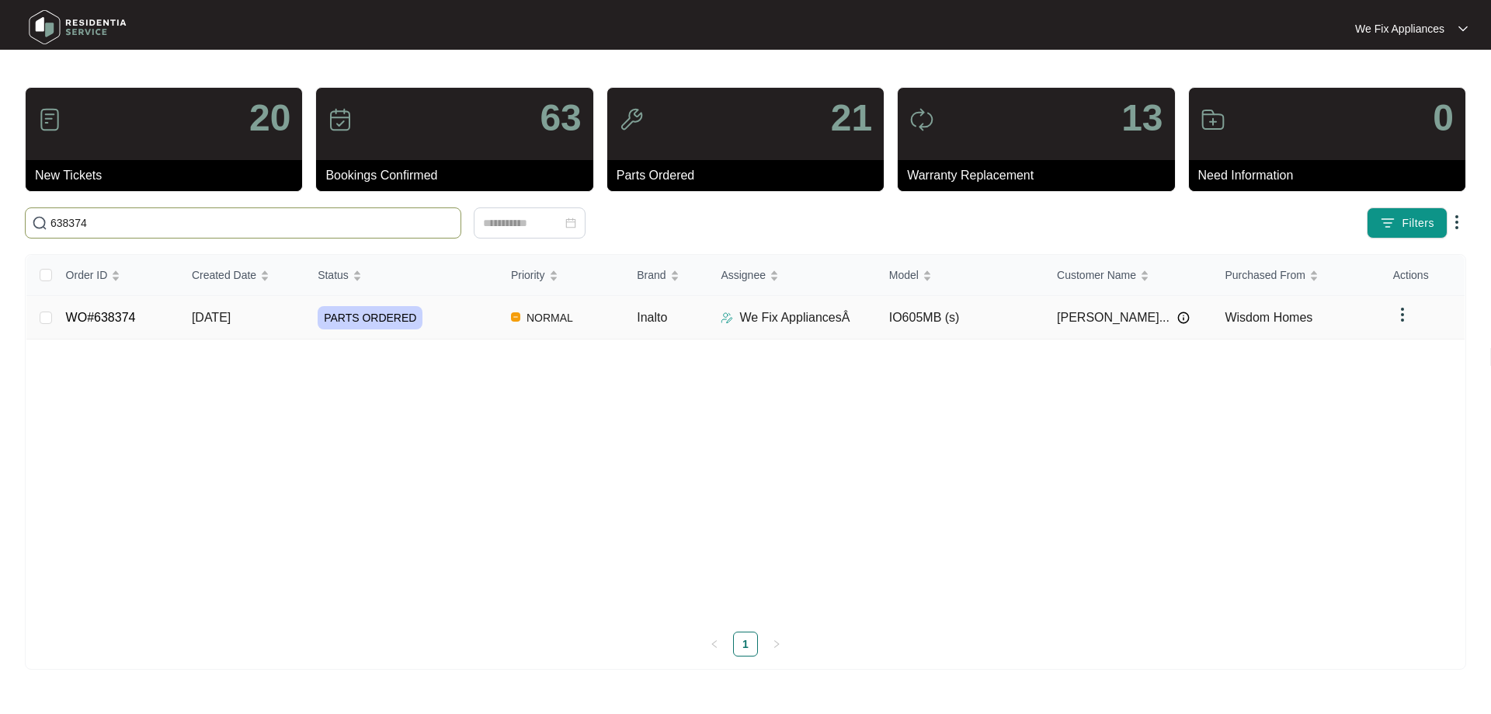
type input "638374"
click at [117, 311] on link "WO#638374" at bounding box center [101, 317] width 70 height 13
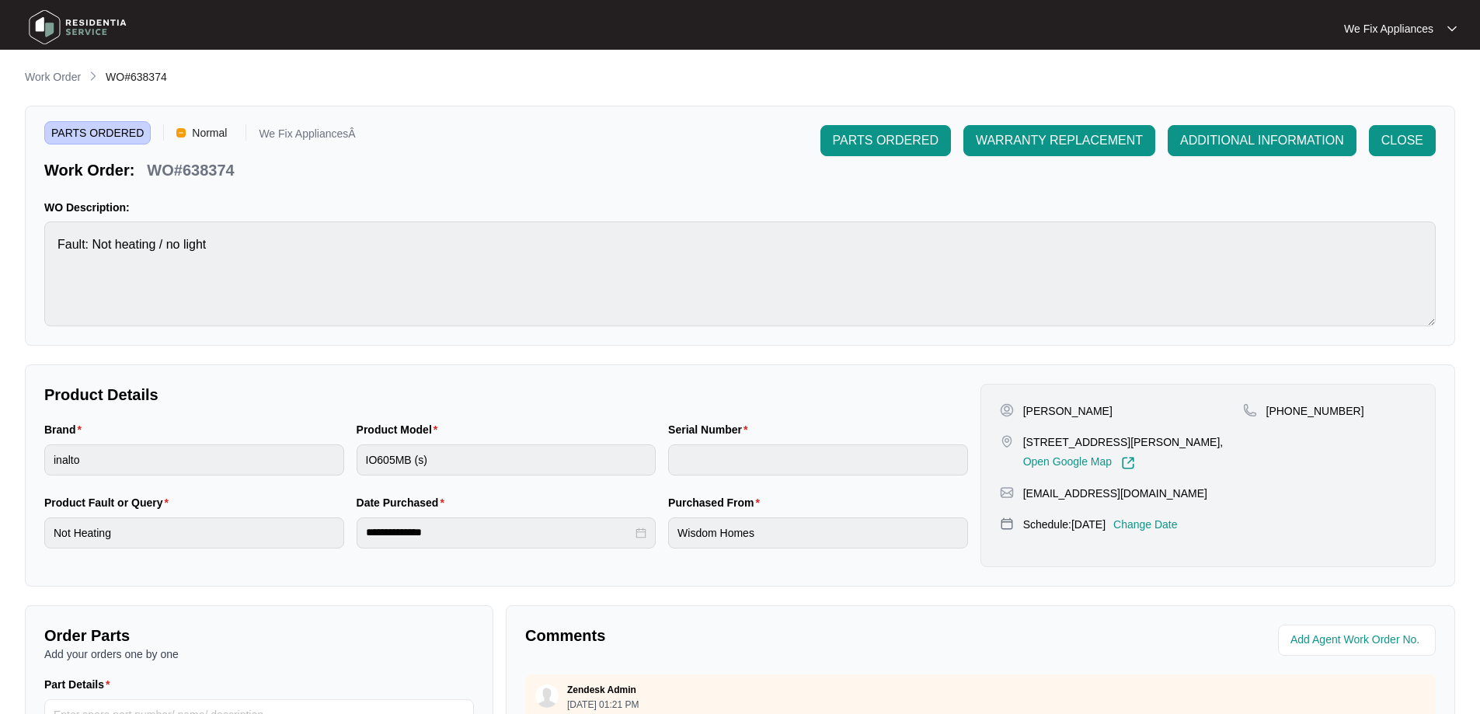
click at [1165, 532] on p "Change Date" at bounding box center [1145, 525] width 64 height 16
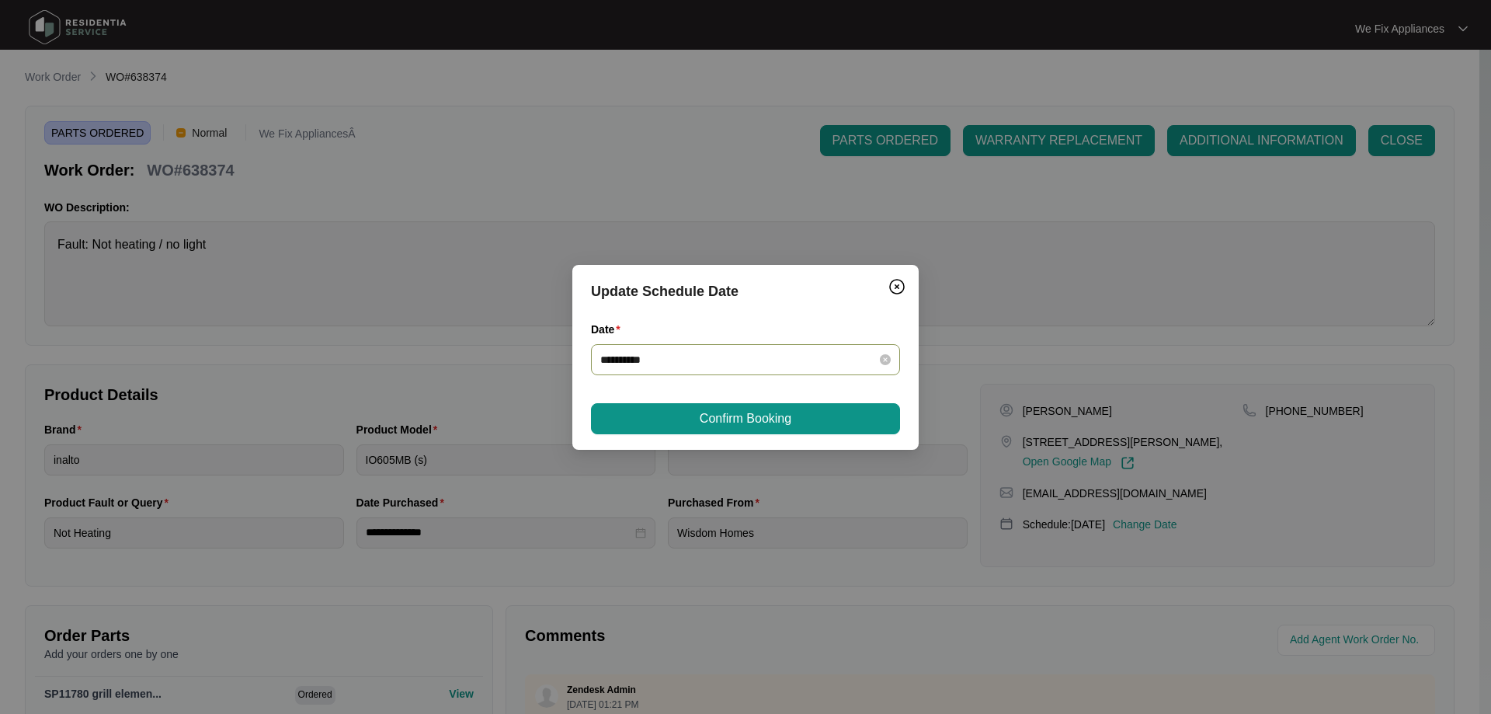
click at [753, 350] on div "**********" at bounding box center [745, 359] width 309 height 31
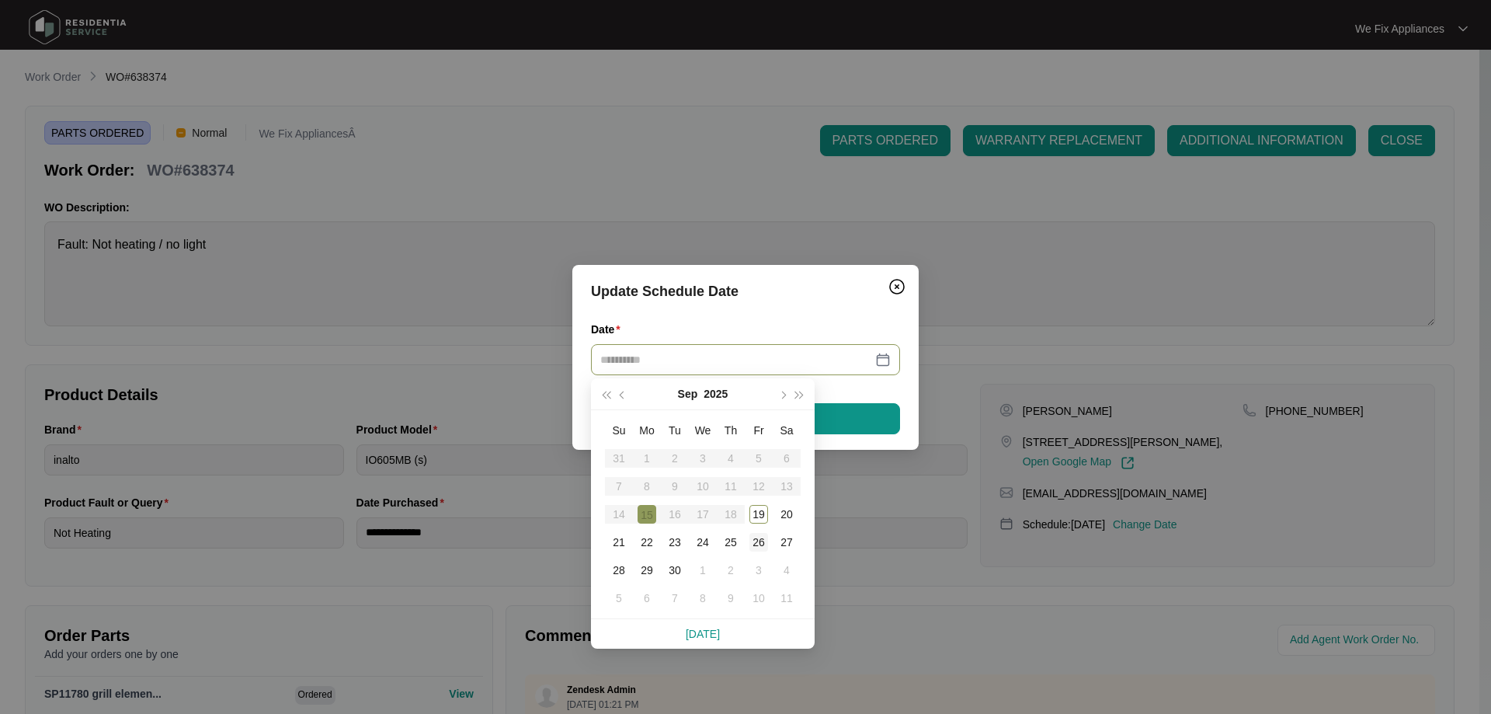
click at [760, 538] on div "26" at bounding box center [759, 542] width 19 height 19
type input "**********"
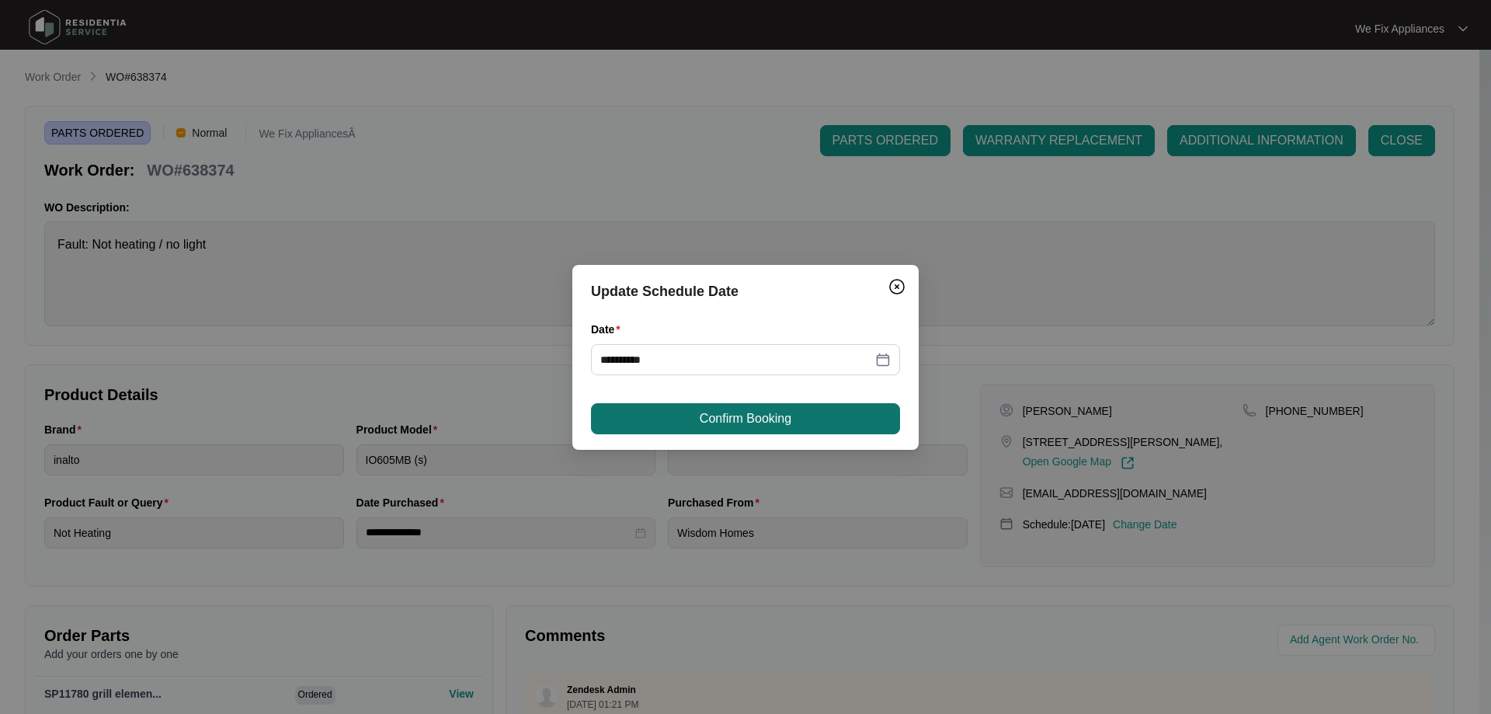
click at [802, 425] on button "Confirm Booking" at bounding box center [745, 418] width 309 height 31
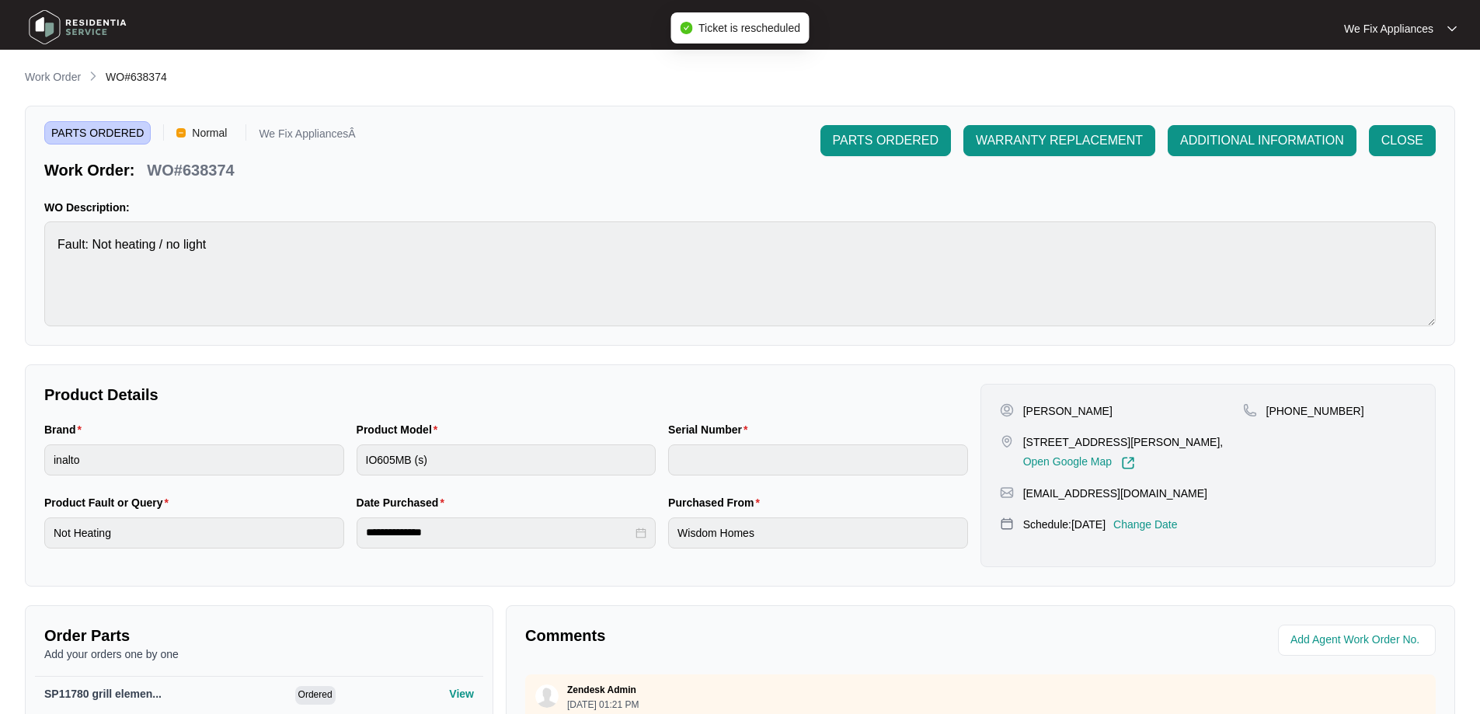
scroll to position [320, 0]
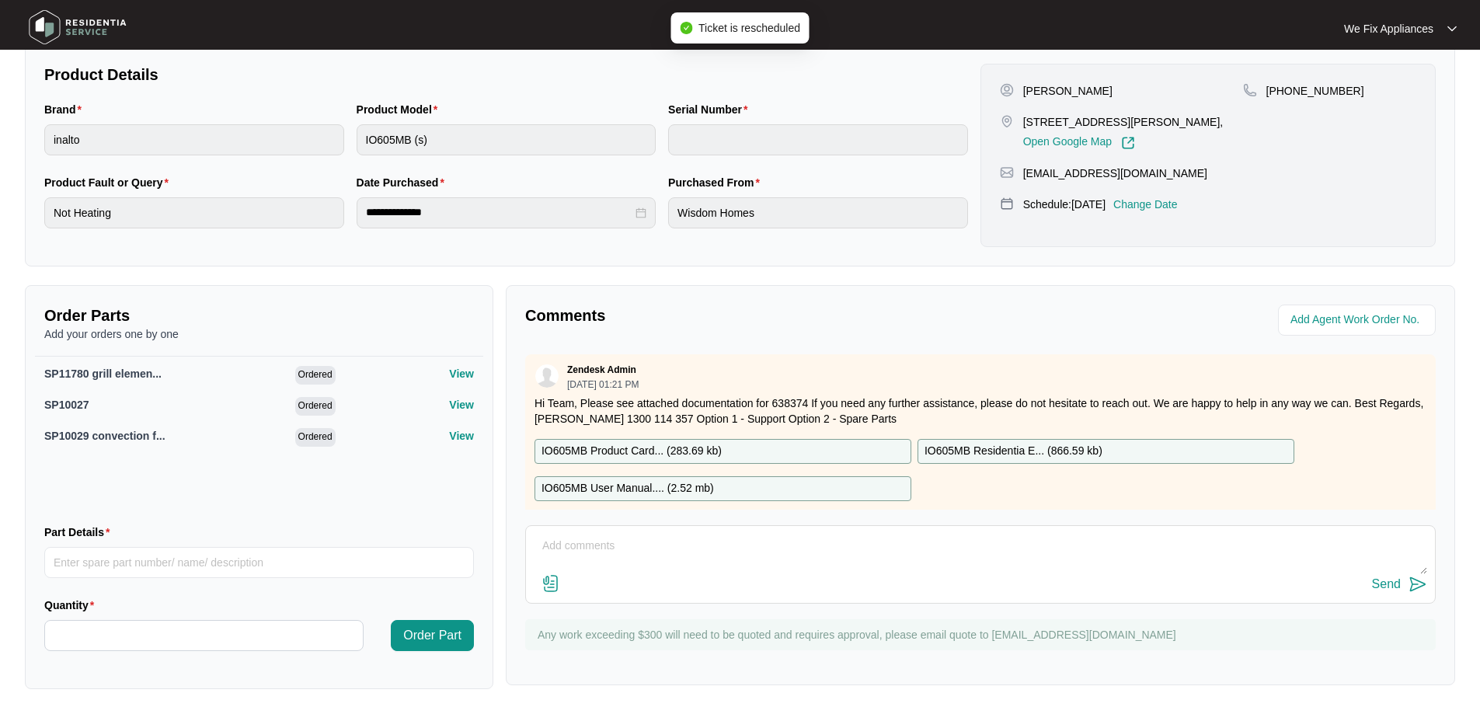
click at [602, 537] on textarea at bounding box center [980, 554] width 893 height 40
type textarea "Hi team, just fyi - customer requested [DATE] thank you."
click at [1380, 588] on div "Send" at bounding box center [1386, 584] width 29 height 14
click at [103, 25] on img at bounding box center [77, 27] width 109 height 47
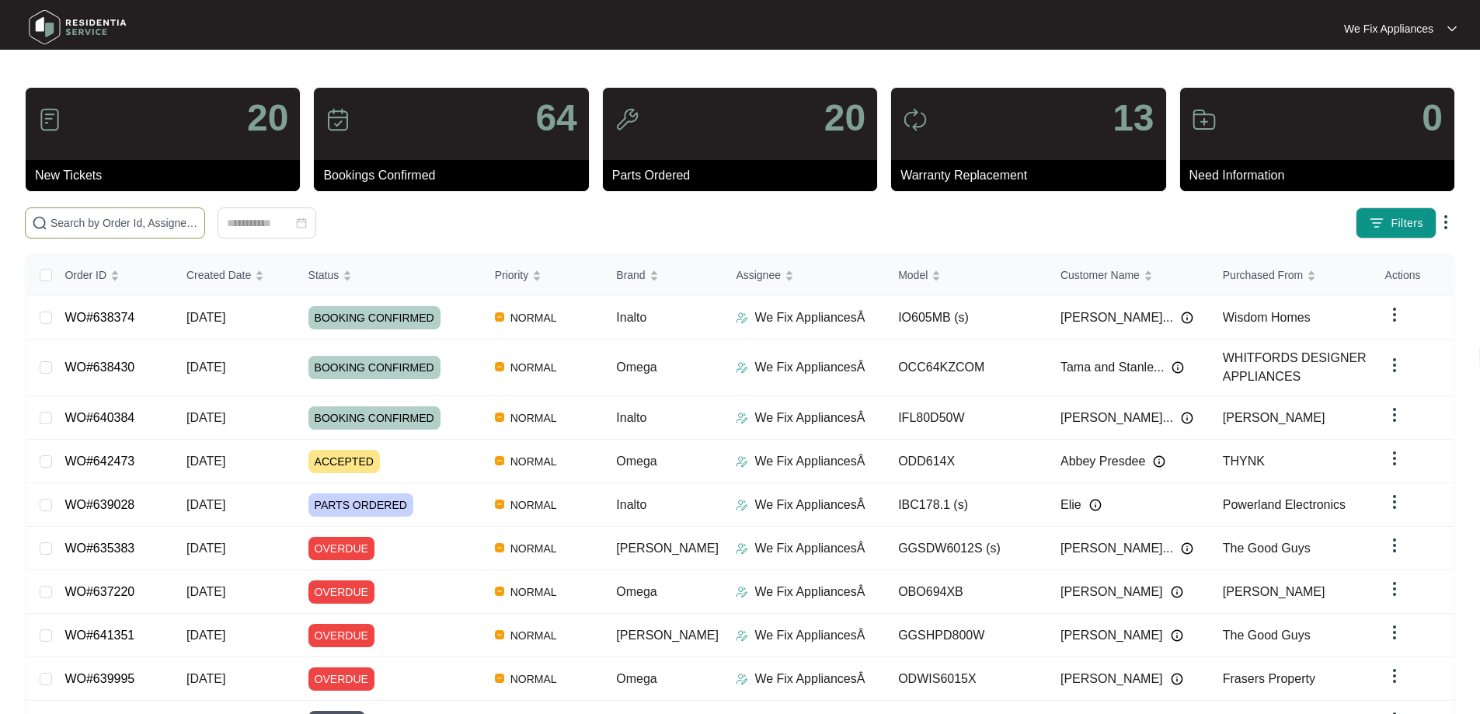
paste input "642268"
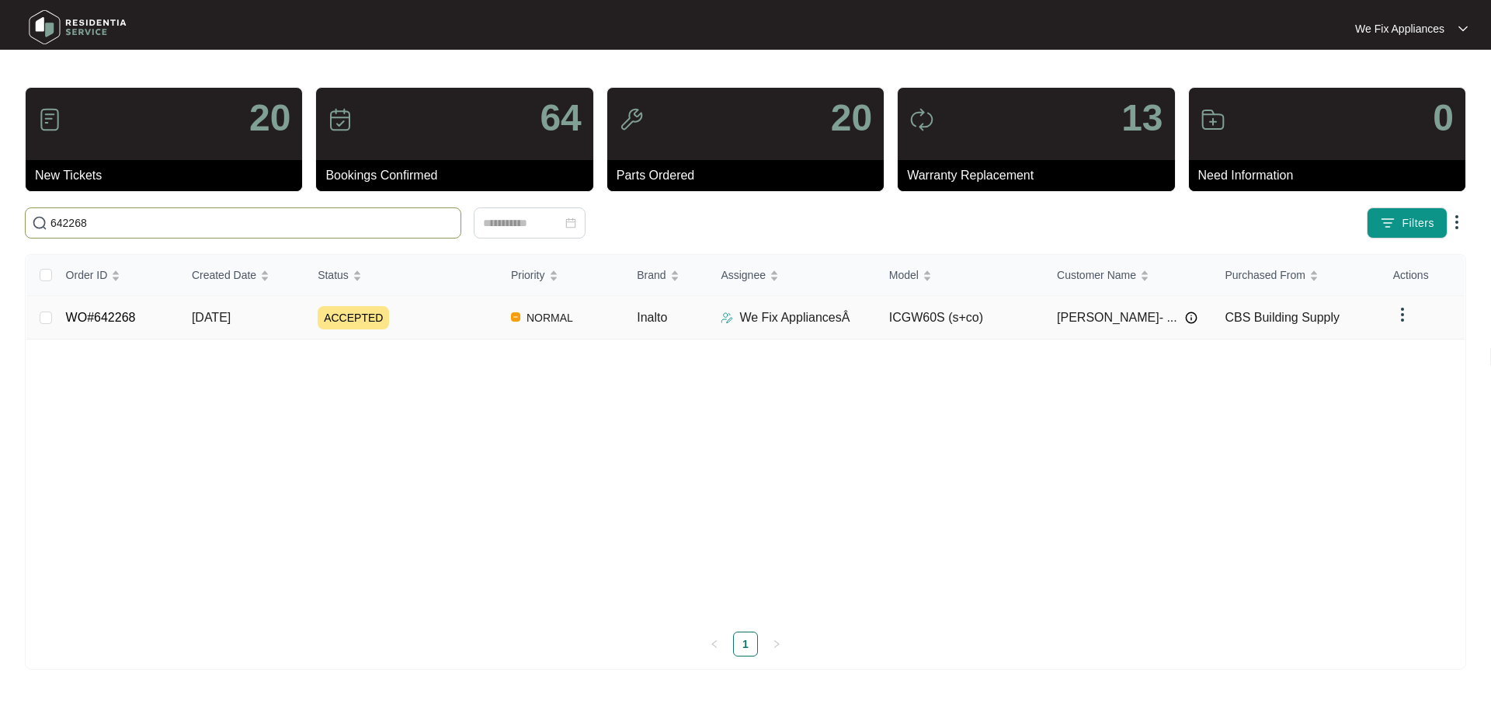
type input "642268"
click at [106, 311] on link "WO#642268" at bounding box center [101, 317] width 70 height 13
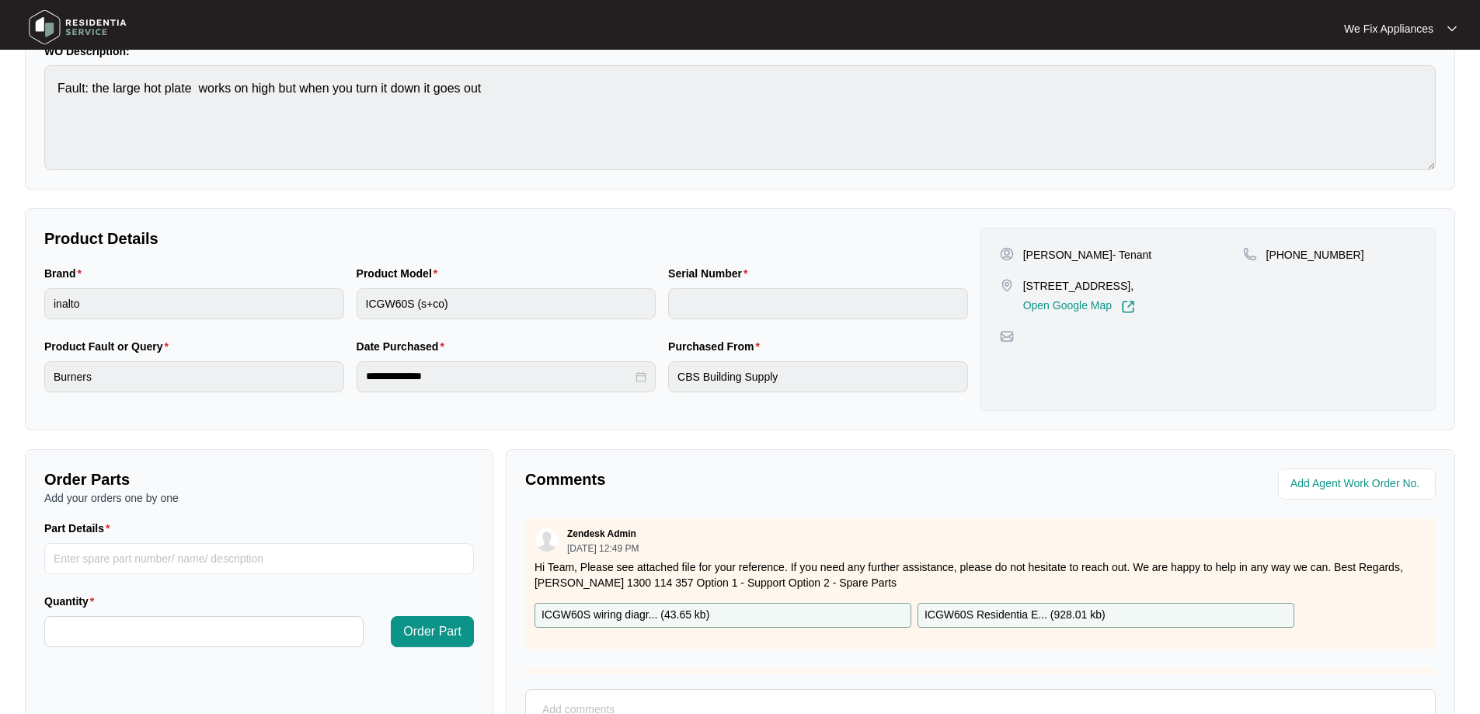
scroll to position [317, 0]
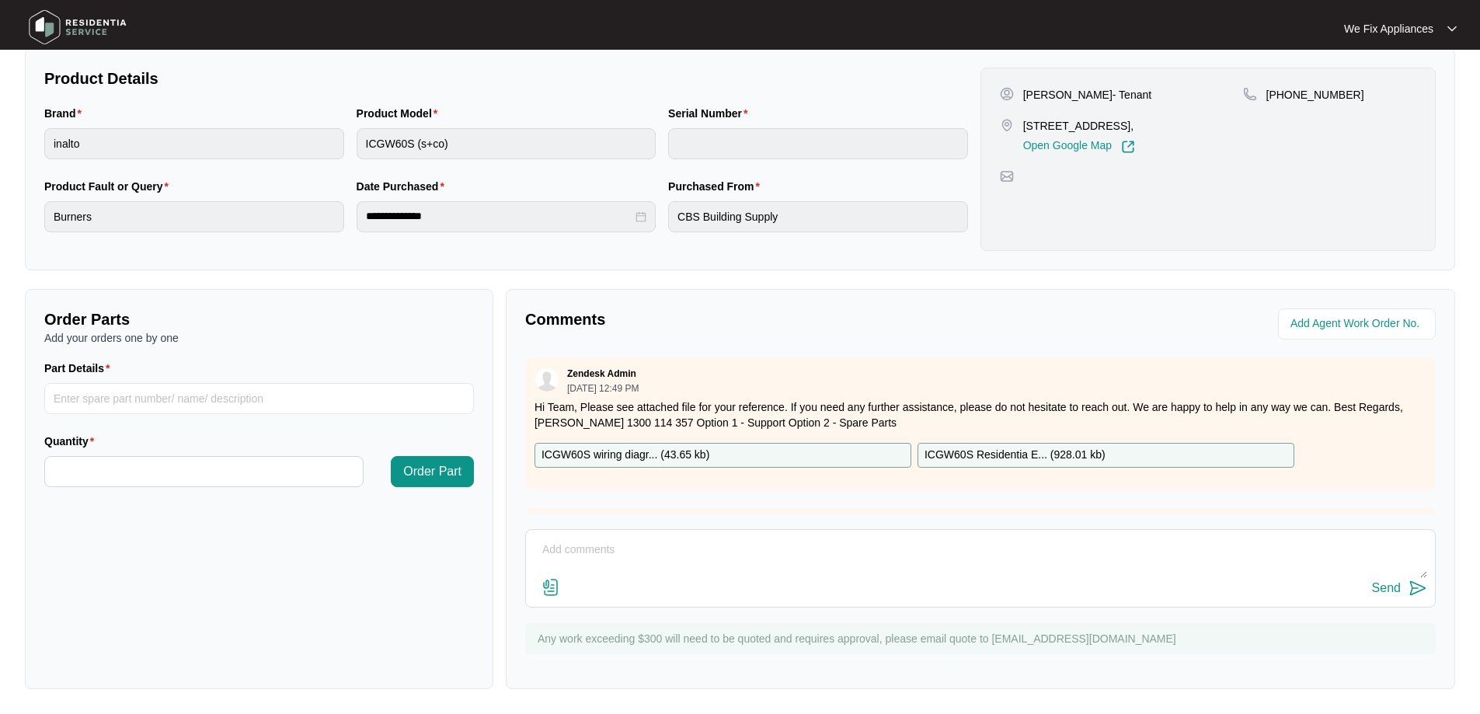
click at [628, 547] on textarea at bounding box center [980, 558] width 893 height 40
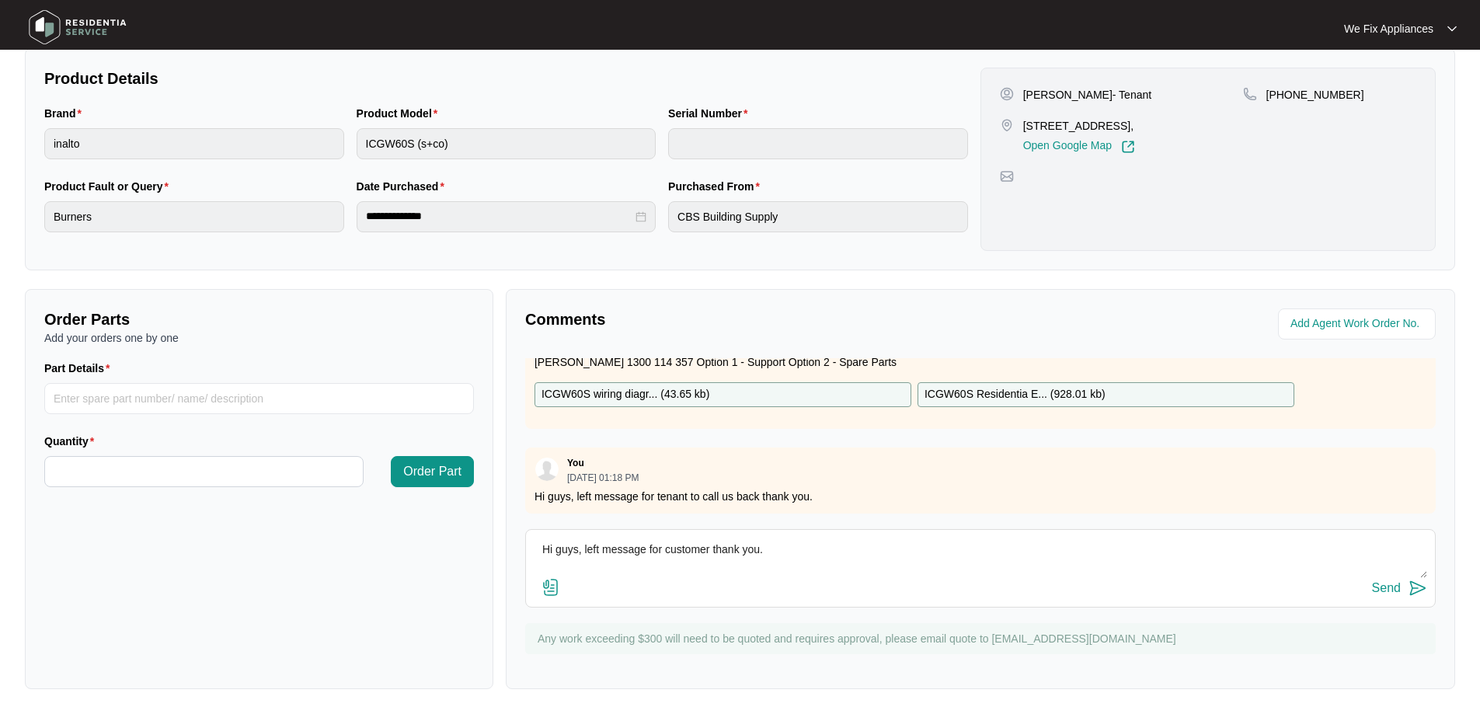
type textarea "Hi guys, left message for customer thank you."
click at [1393, 588] on div "Send" at bounding box center [1386, 588] width 29 height 14
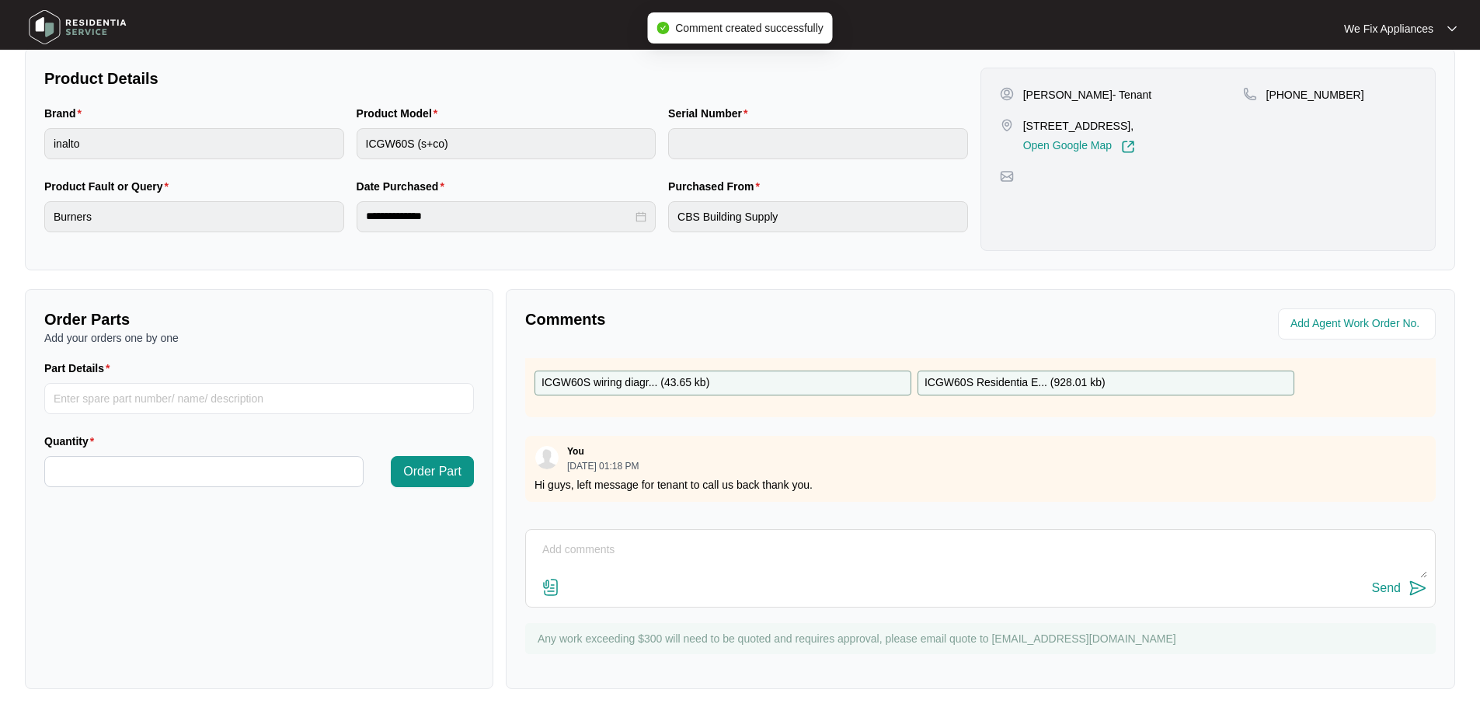
click at [80, 35] on img at bounding box center [77, 27] width 109 height 47
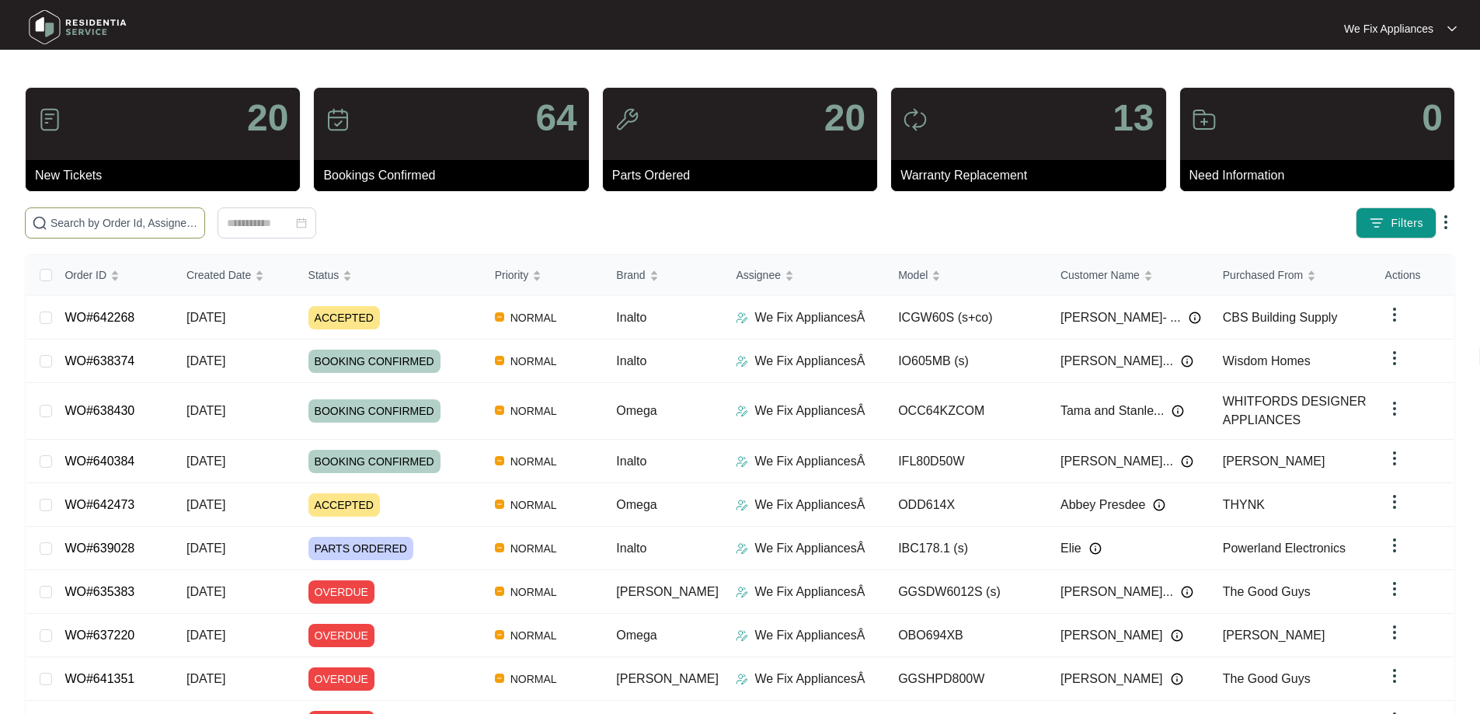
paste input "642201"
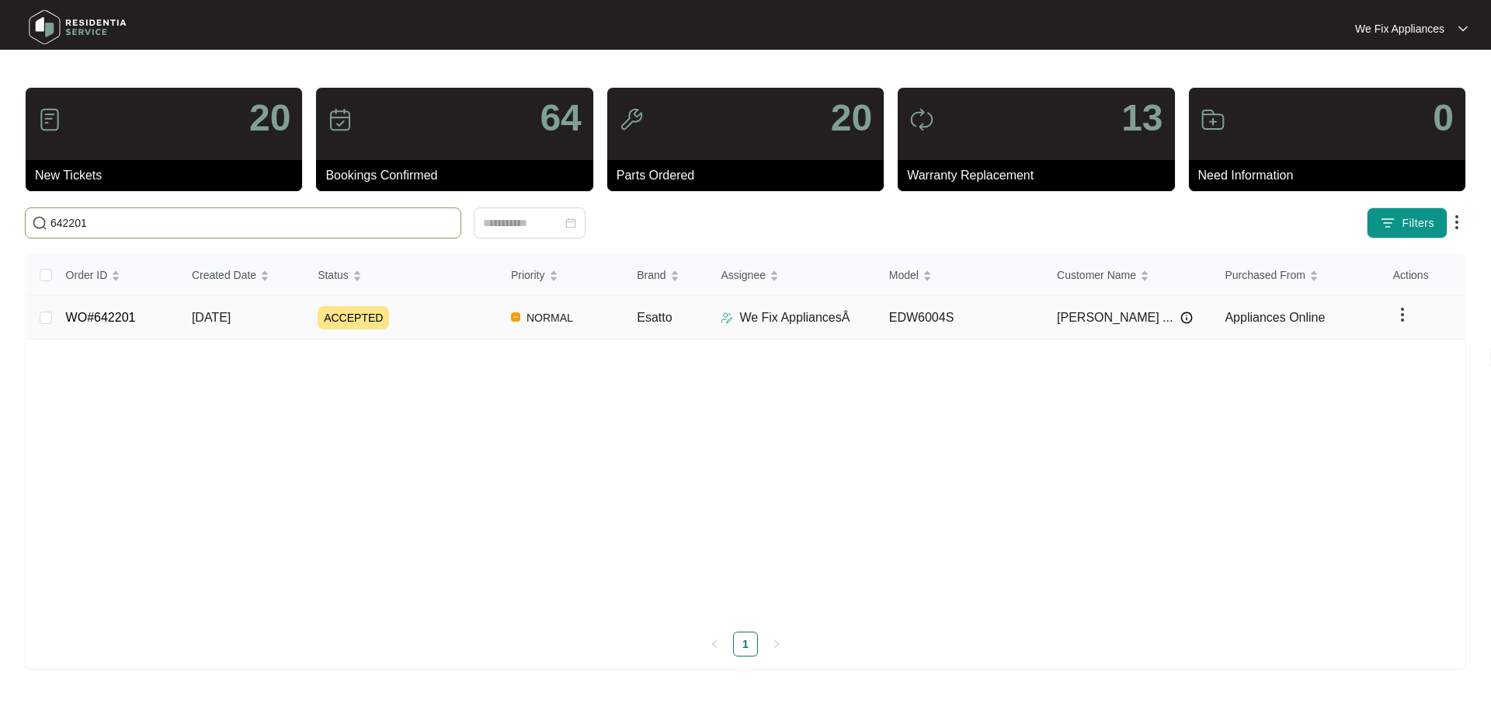
type input "642201"
click at [97, 316] on link "WO#642201" at bounding box center [101, 317] width 70 height 13
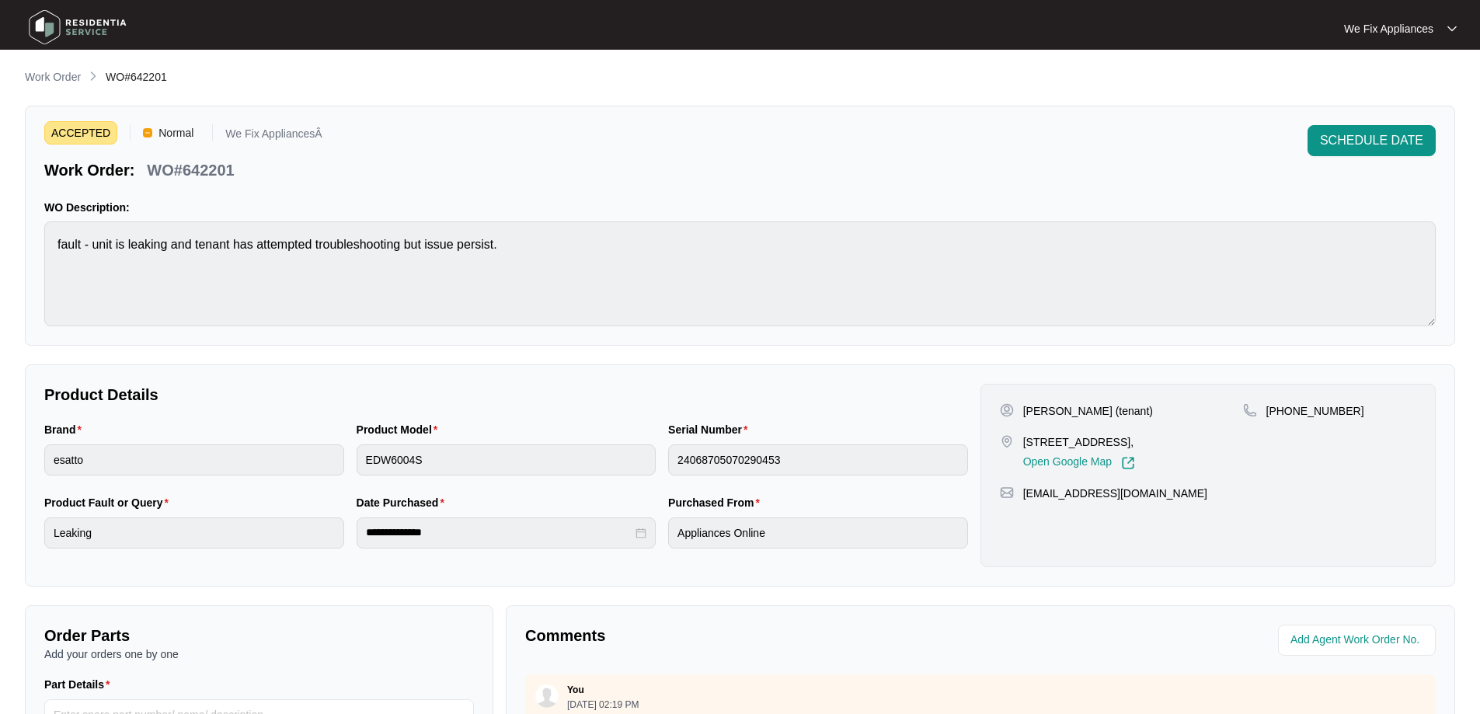
scroll to position [317, 0]
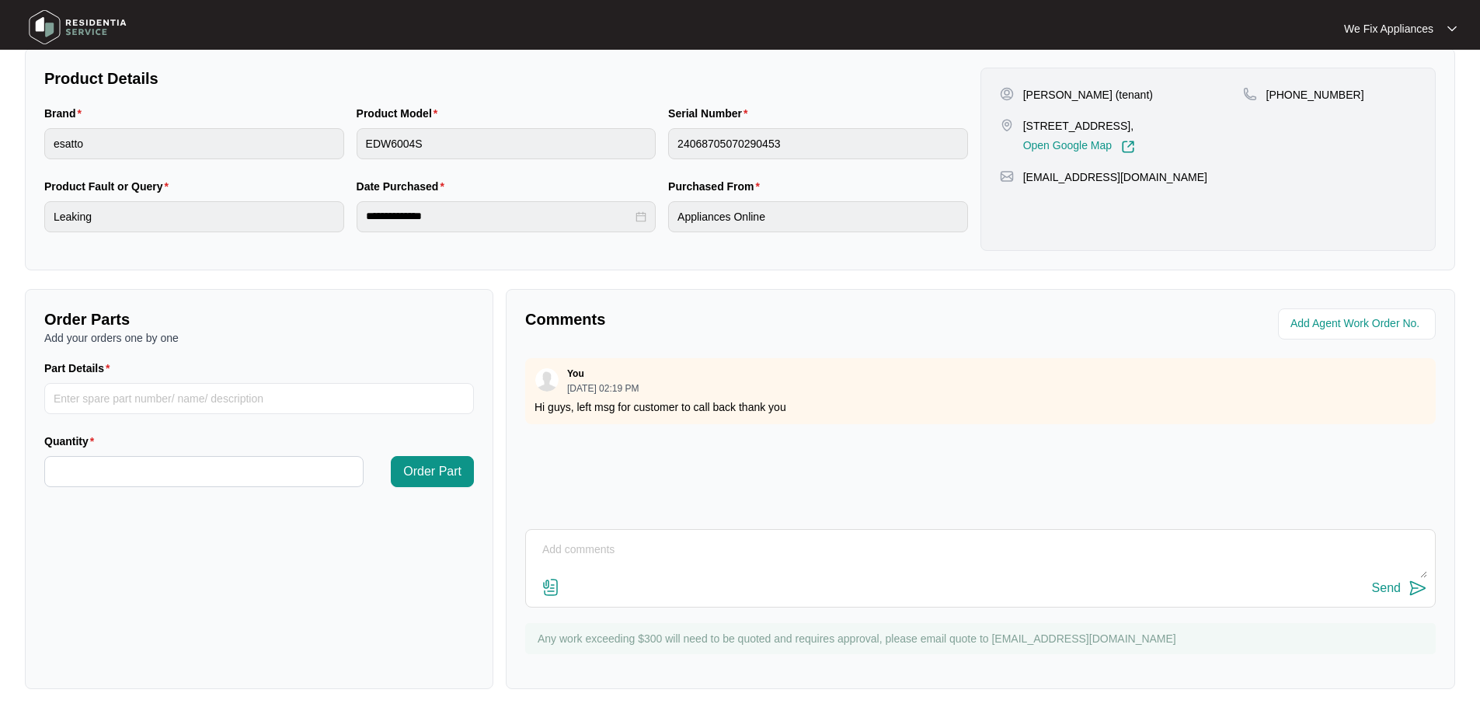
click at [584, 559] on textarea at bounding box center [980, 558] width 893 height 40
type textarea "H"
click at [1372, 578] on button "Send" at bounding box center [1399, 588] width 55 height 21
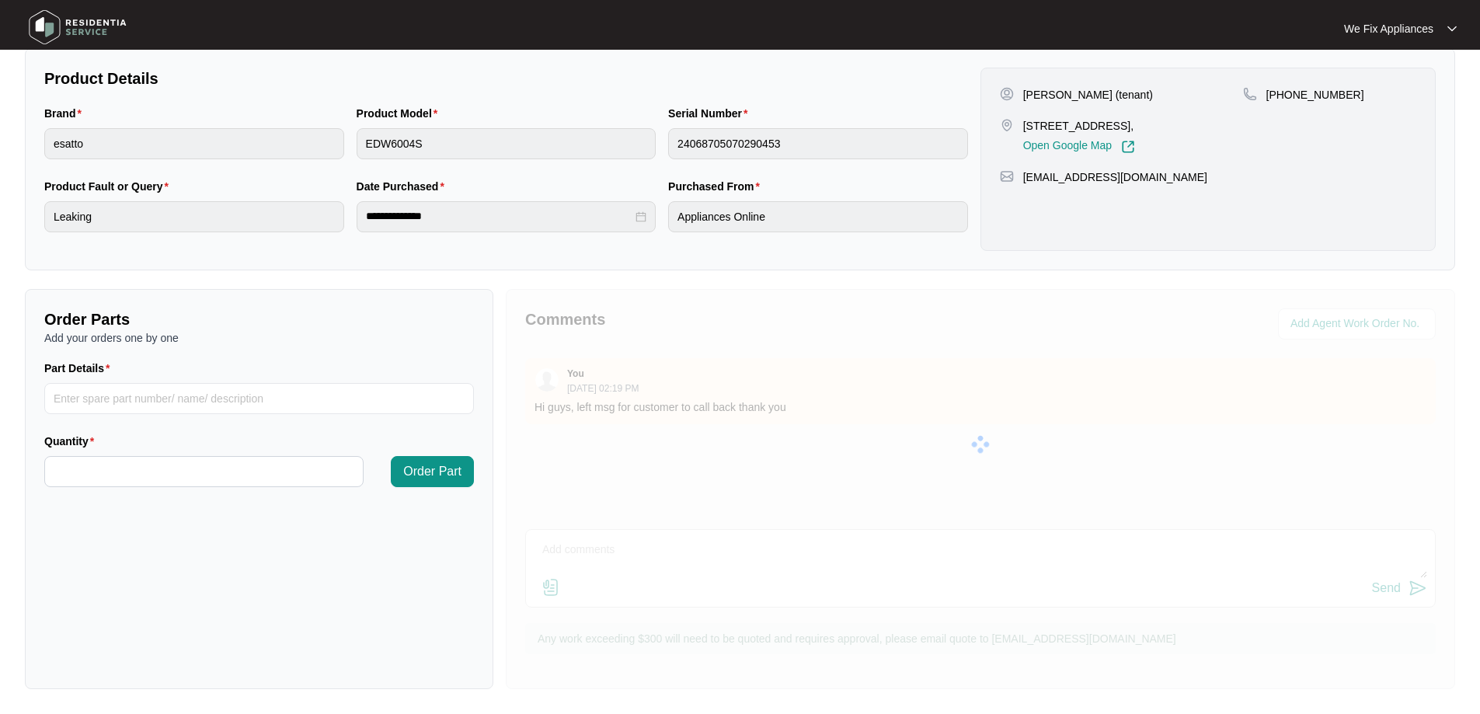
click at [557, 568] on div at bounding box center [980, 444] width 949 height 311
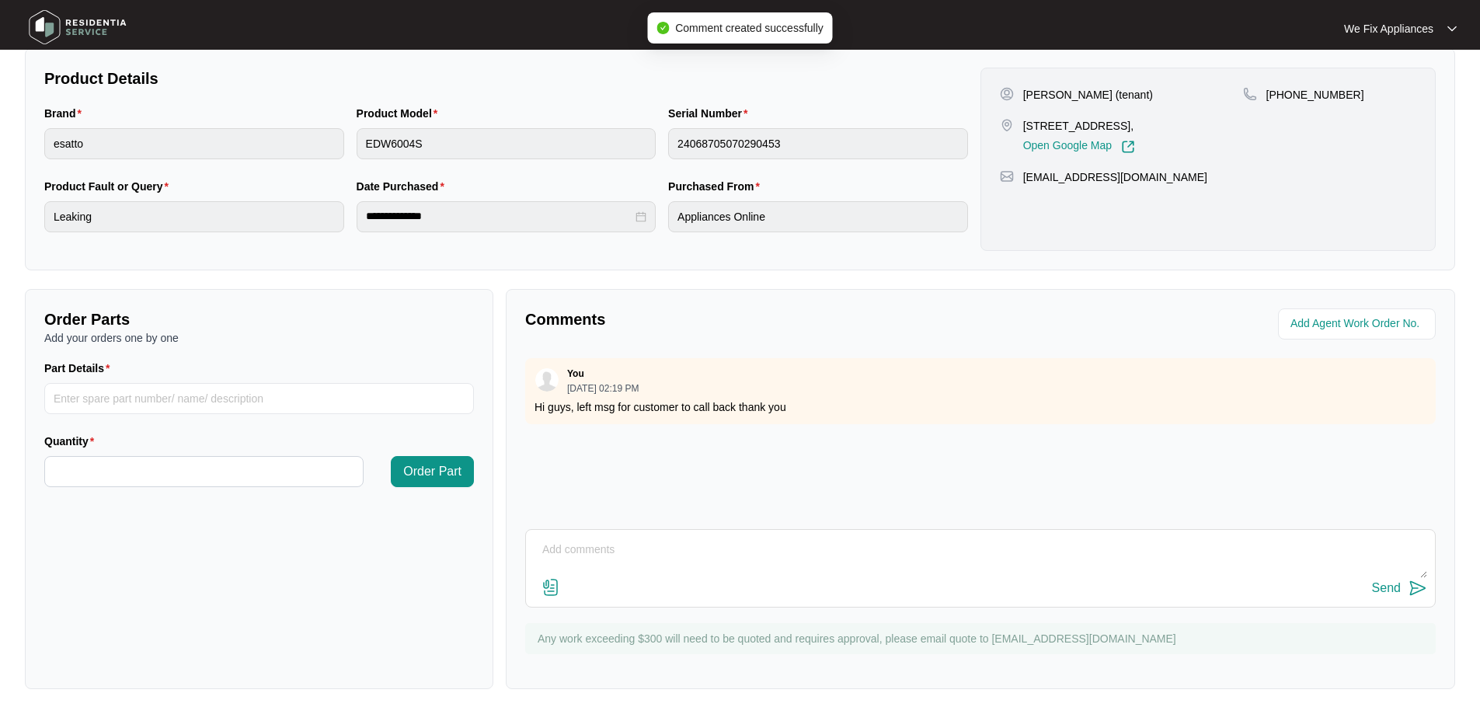
click at [695, 534] on div "Send" at bounding box center [980, 568] width 910 height 78
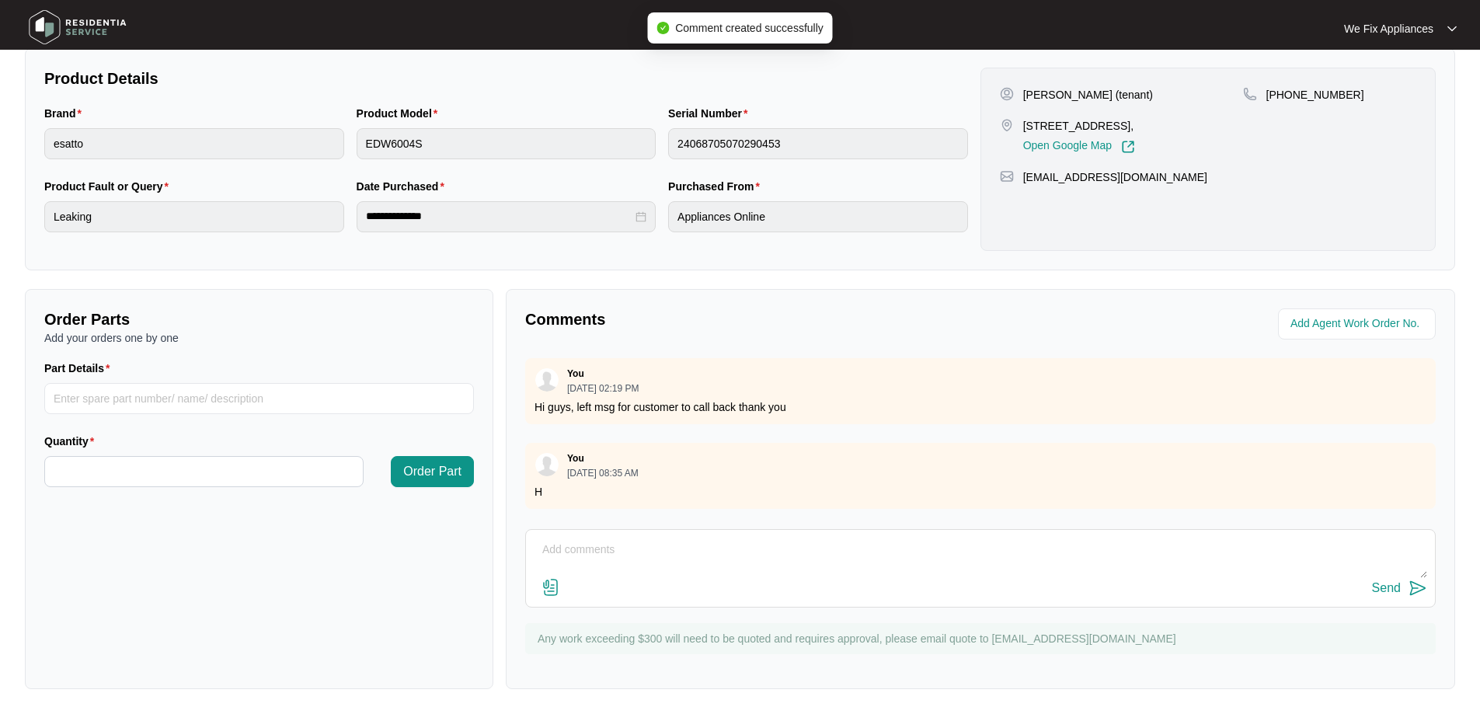
click at [687, 551] on textarea at bounding box center [980, 558] width 893 height 40
type textarea "Hi guys, left message fot customer to call us back thank you."
click at [1383, 589] on div "Send" at bounding box center [1386, 588] width 29 height 14
click at [105, 39] on img at bounding box center [77, 27] width 109 height 47
